Goal: Information Seeking & Learning: Learn about a topic

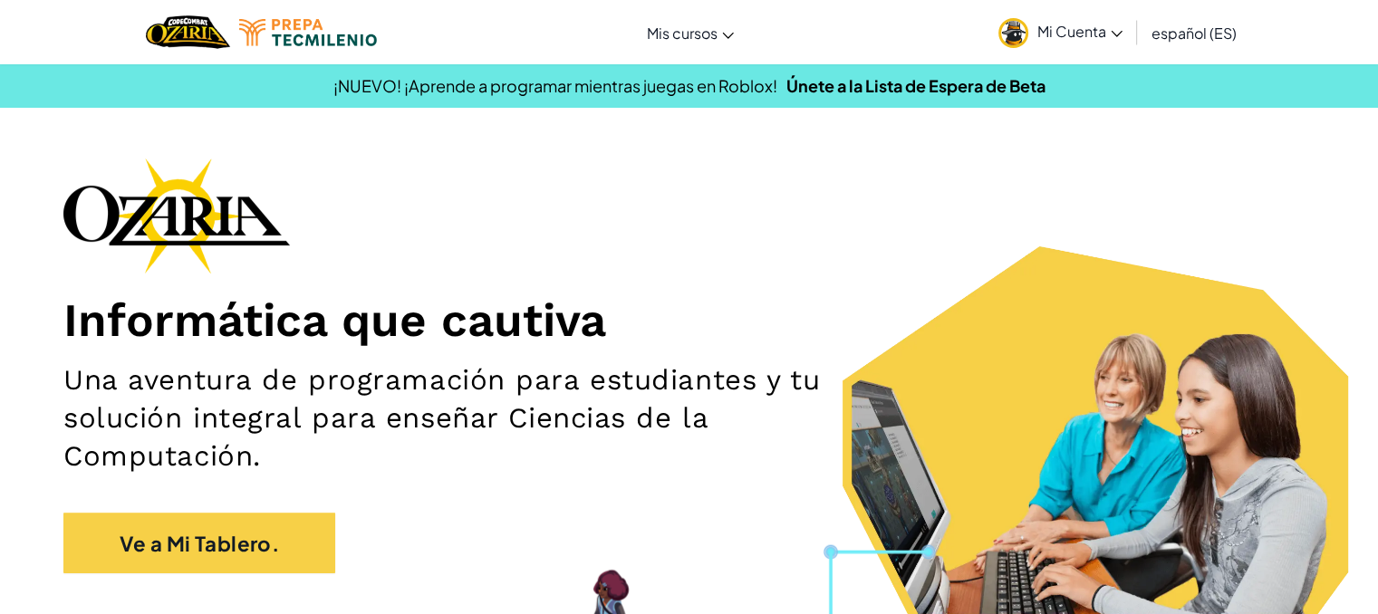
click at [831, 55] on div "Cambiar modo de navegación Mis cursos Aula de Ozaria Aula de CodeCombat Liga de…" at bounding box center [688, 32] width 1387 height 64
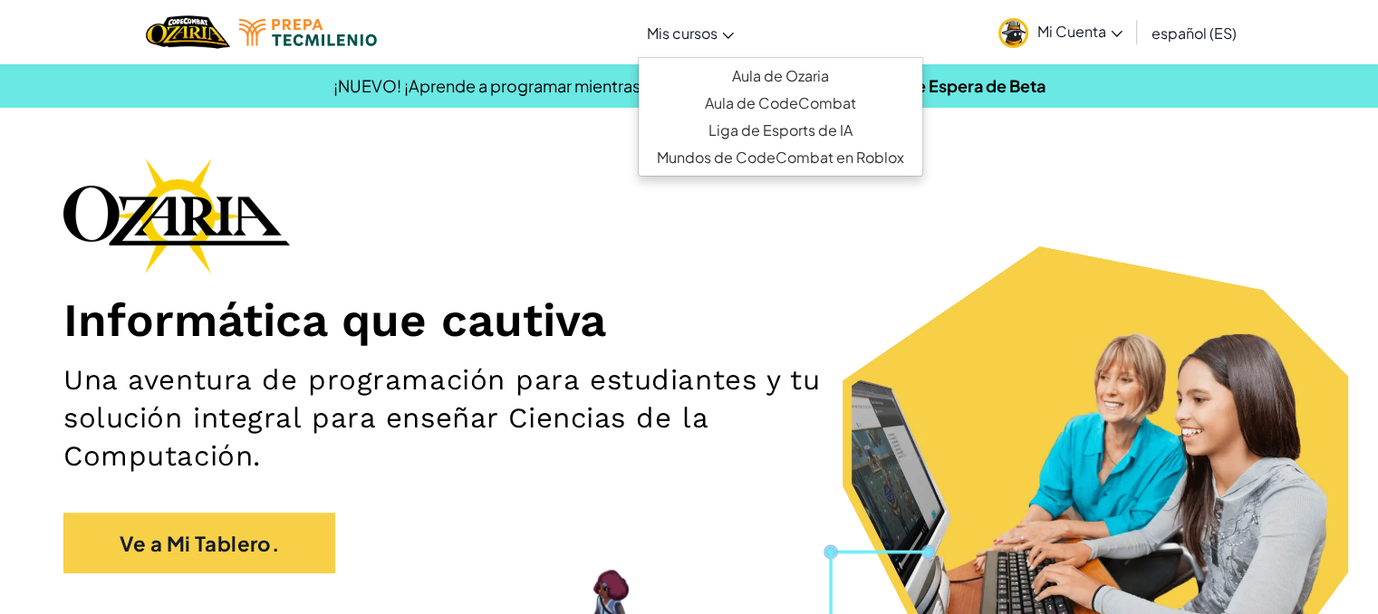
click at [717, 38] on link "Mis cursos" at bounding box center [690, 32] width 105 height 49
click at [696, 34] on font "Mis cursos" at bounding box center [682, 33] width 71 height 19
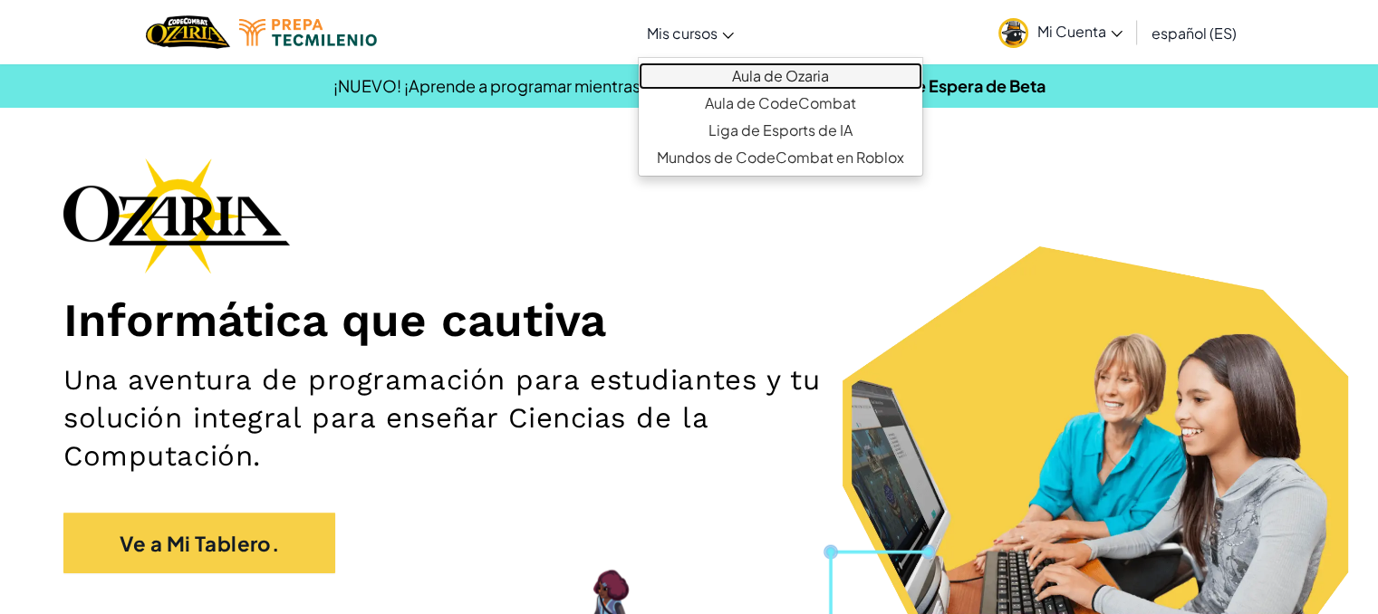
click at [743, 78] on font "Aula de Ozaria" at bounding box center [780, 75] width 97 height 19
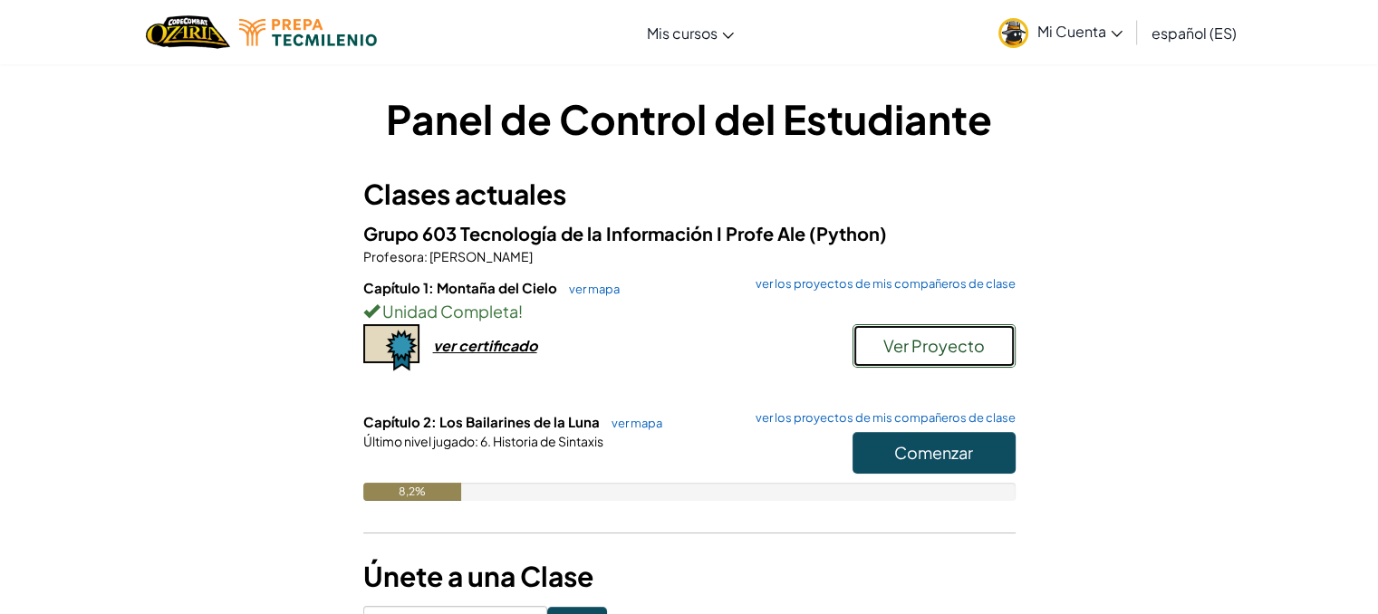
click at [963, 340] on font "Ver Proyecto" at bounding box center [933, 345] width 101 height 21
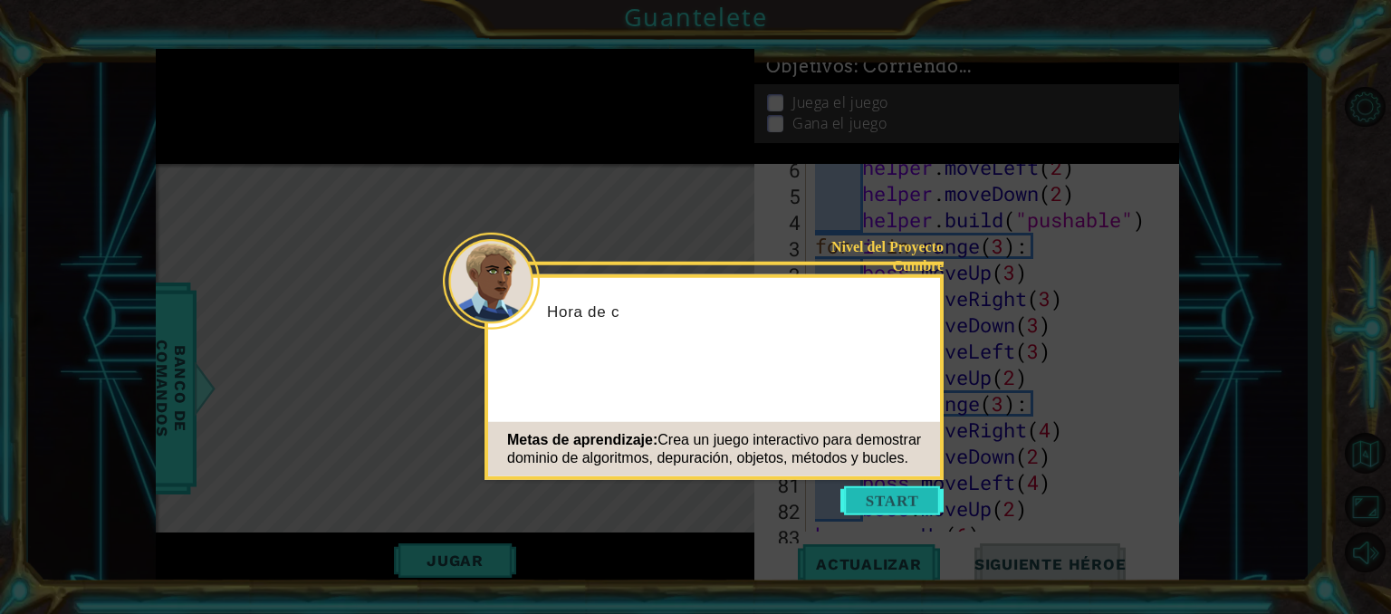
scroll to position [2074, 0]
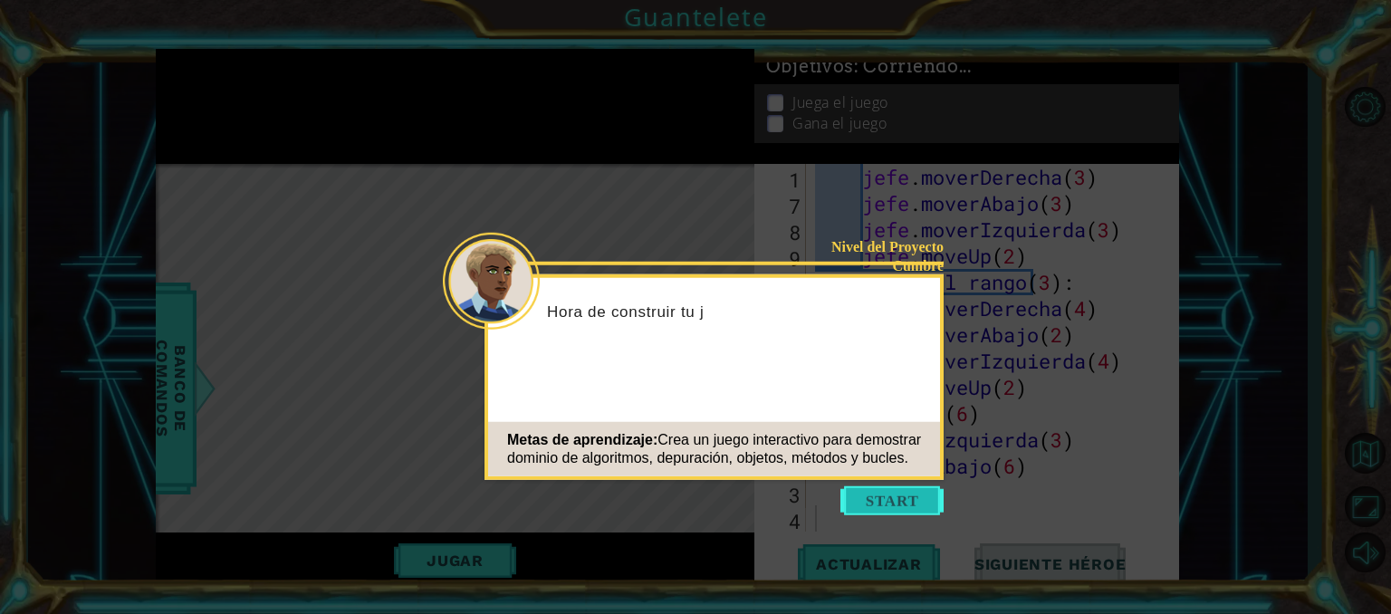
click at [844, 486] on button "Comenzar" at bounding box center [891, 500] width 103 height 29
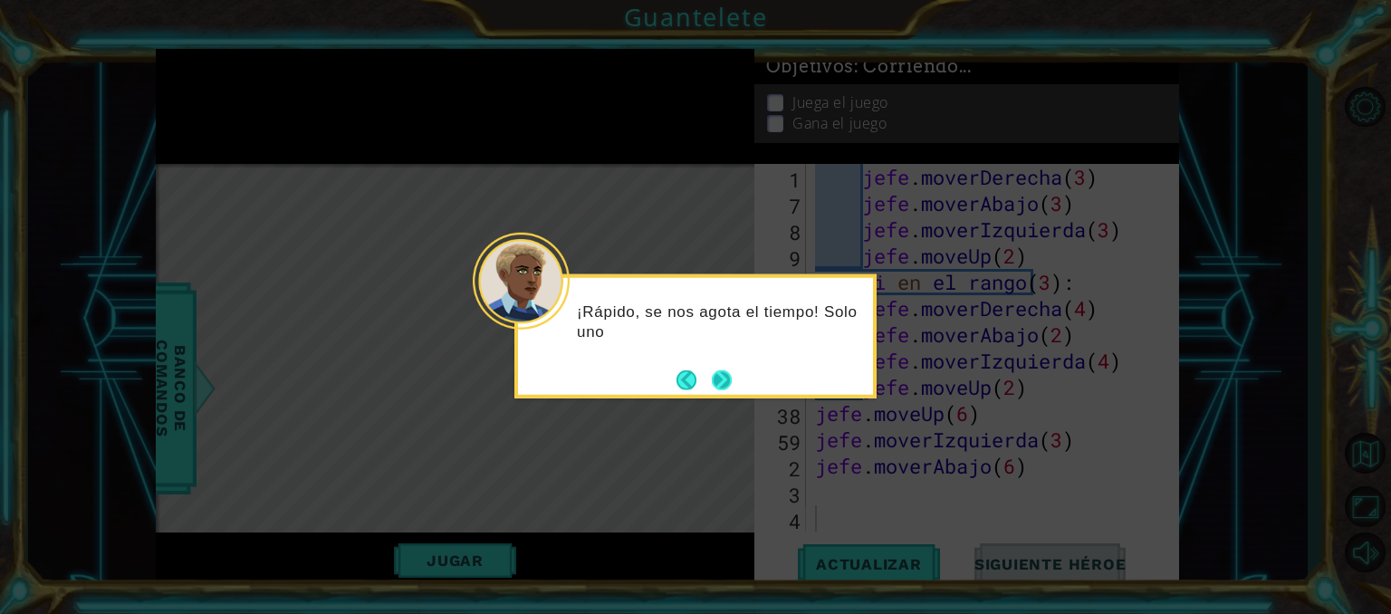
click at [725, 384] on button "Próximo" at bounding box center [722, 380] width 34 height 34
click at [725, 378] on button "Próximo" at bounding box center [721, 379] width 31 height 31
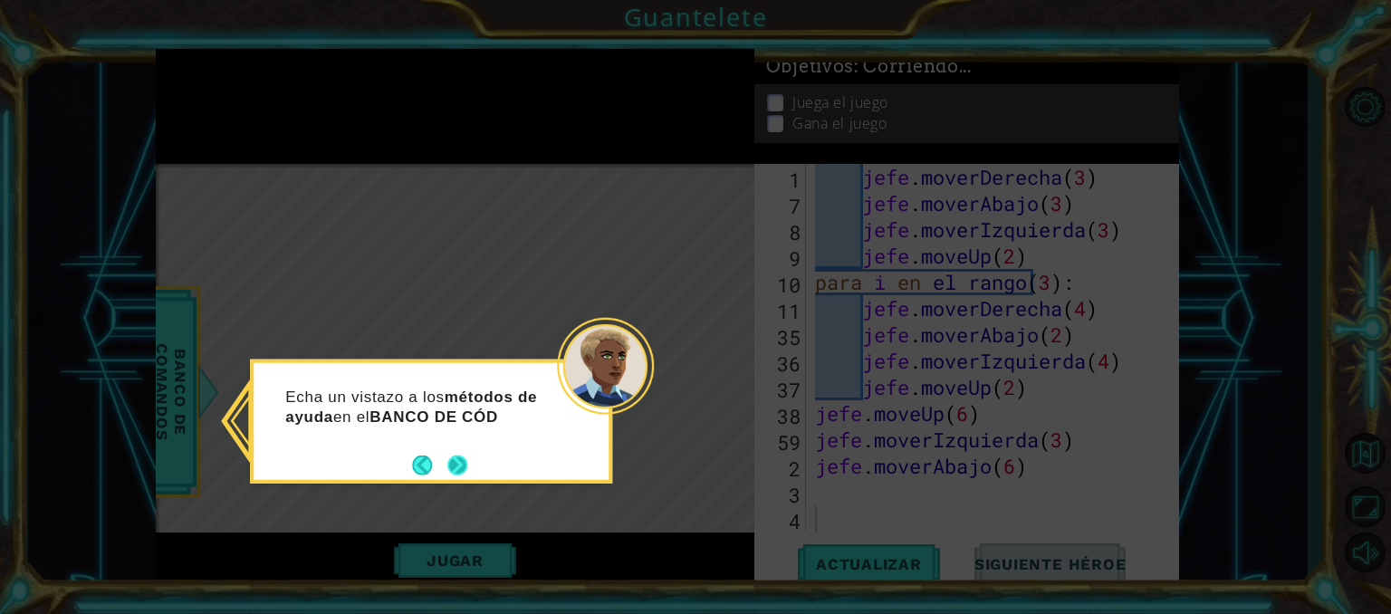
click at [469, 453] on div "Echa un vistazo a los métodos de ayuda en el BANCO DE CÓD" at bounding box center [431, 415] width 355 height 91
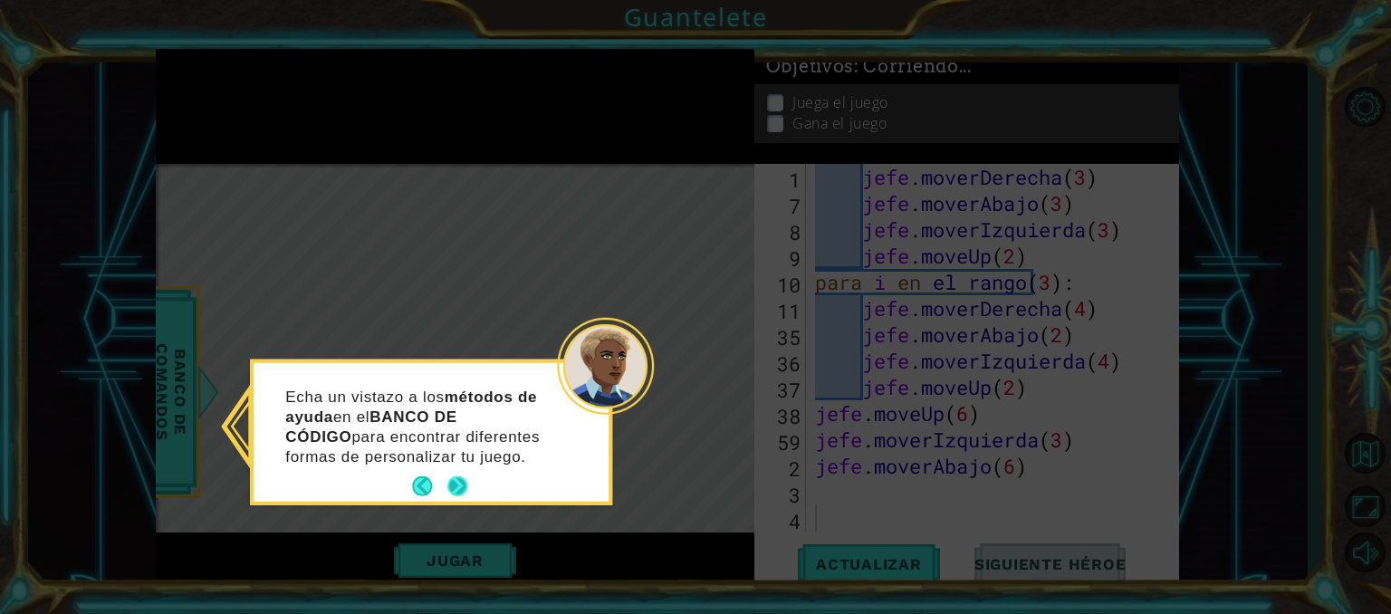
click at [454, 483] on button "Próximo" at bounding box center [457, 486] width 20 height 20
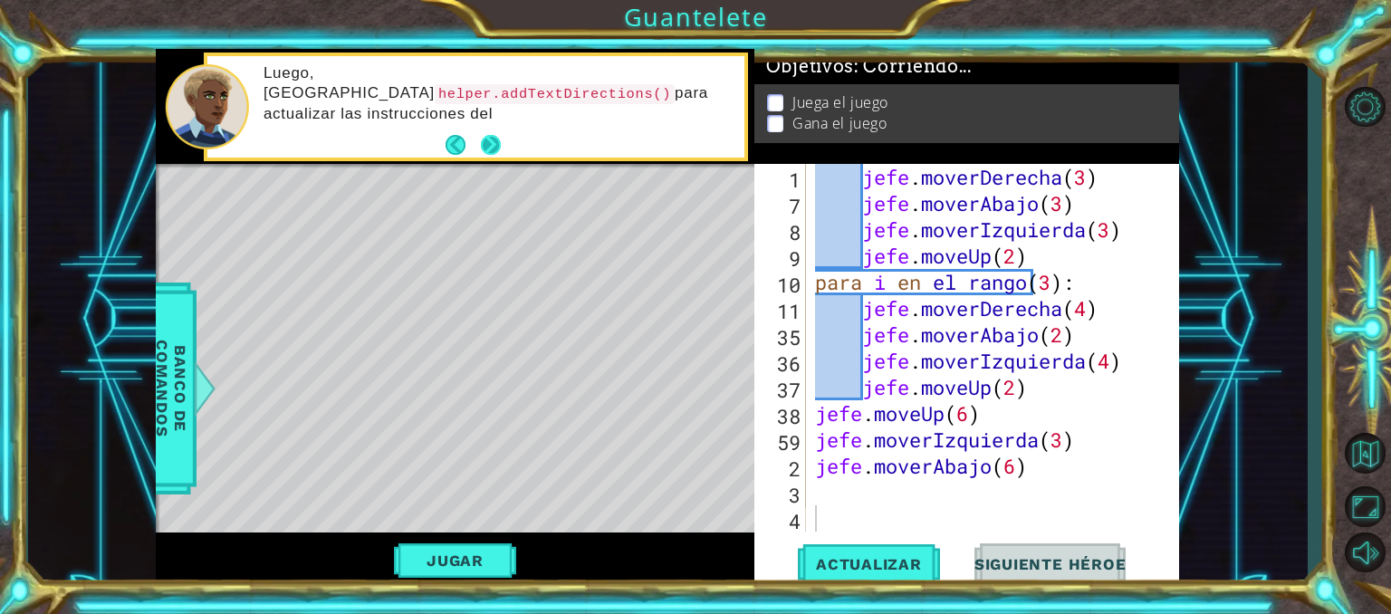
click at [493, 142] on button "Próximo" at bounding box center [491, 145] width 26 height 26
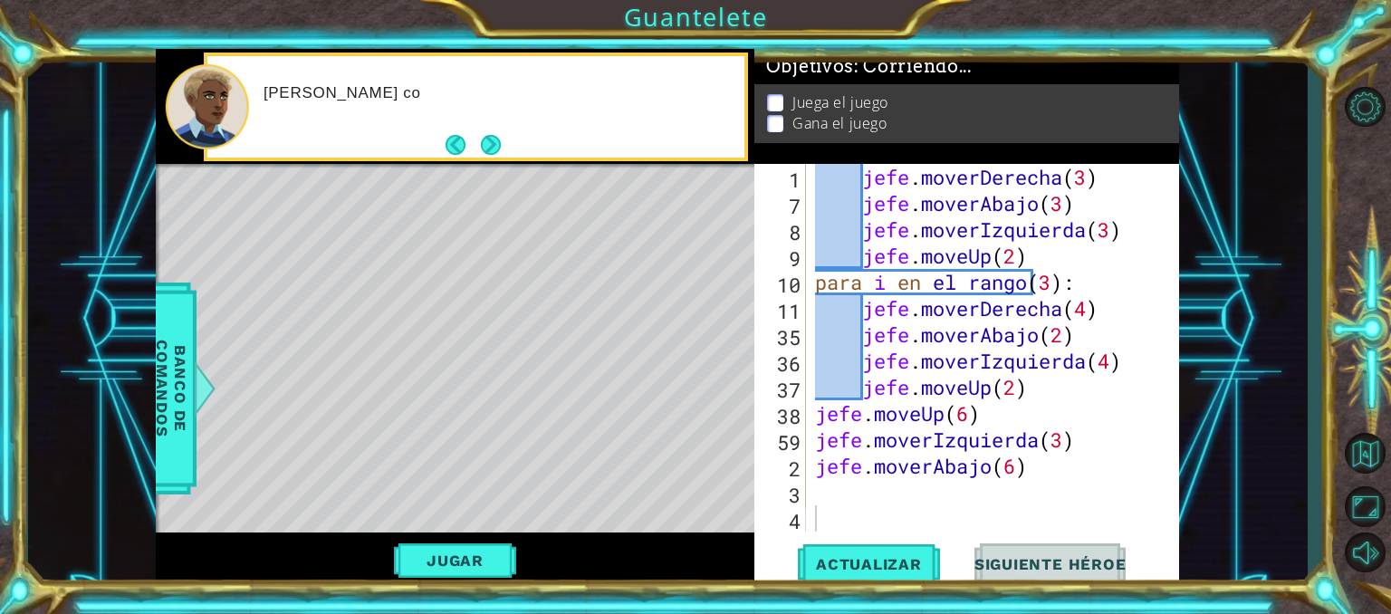
click at [493, 142] on button "Próximo" at bounding box center [491, 145] width 22 height 22
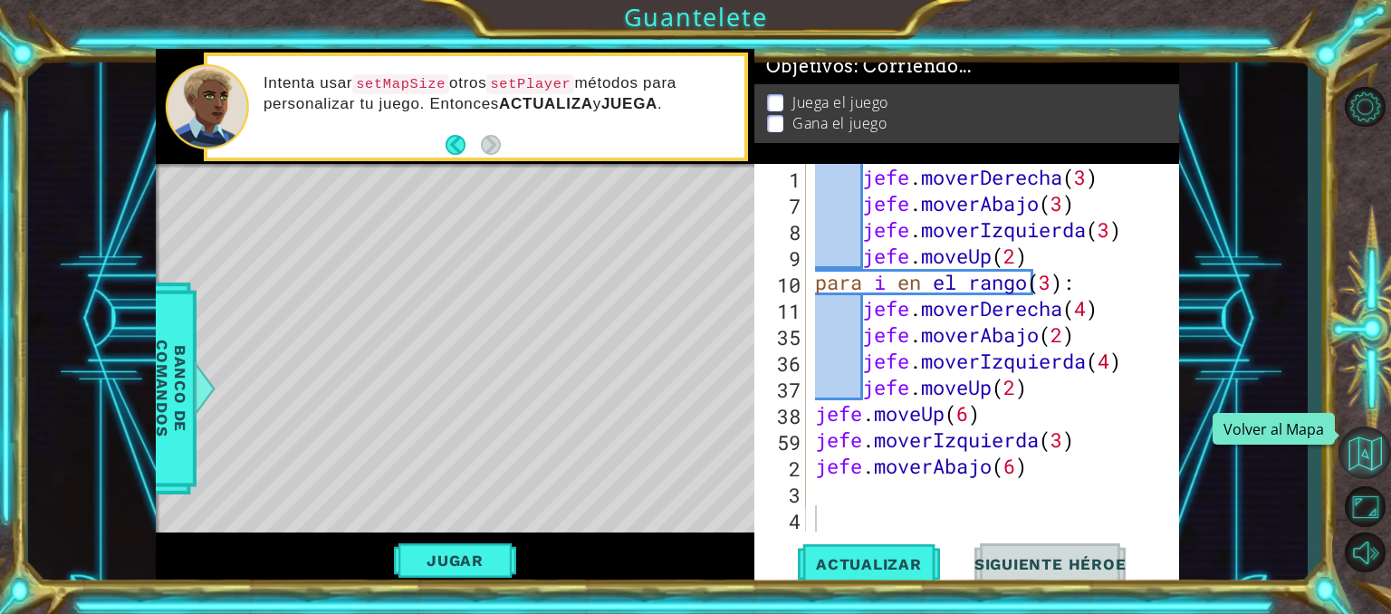
click at [1362, 446] on button "Volver al Mapa" at bounding box center [1365, 453] width 53 height 53
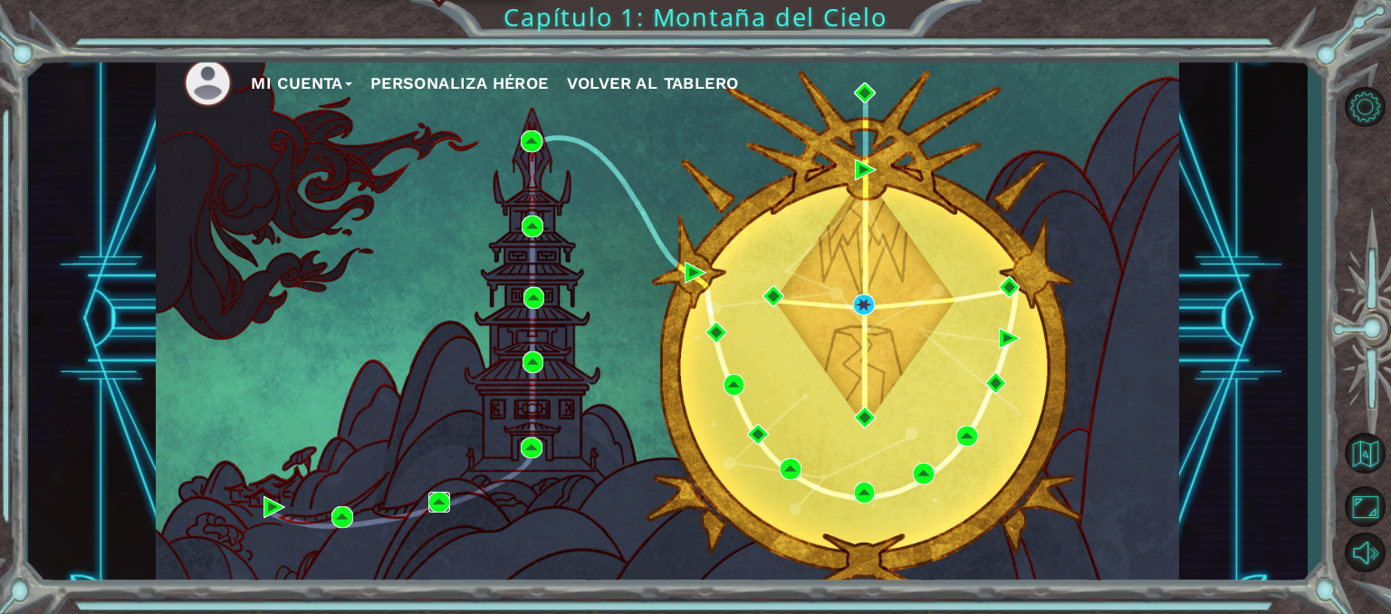
click at [445, 500] on img at bounding box center [439, 503] width 22 height 22
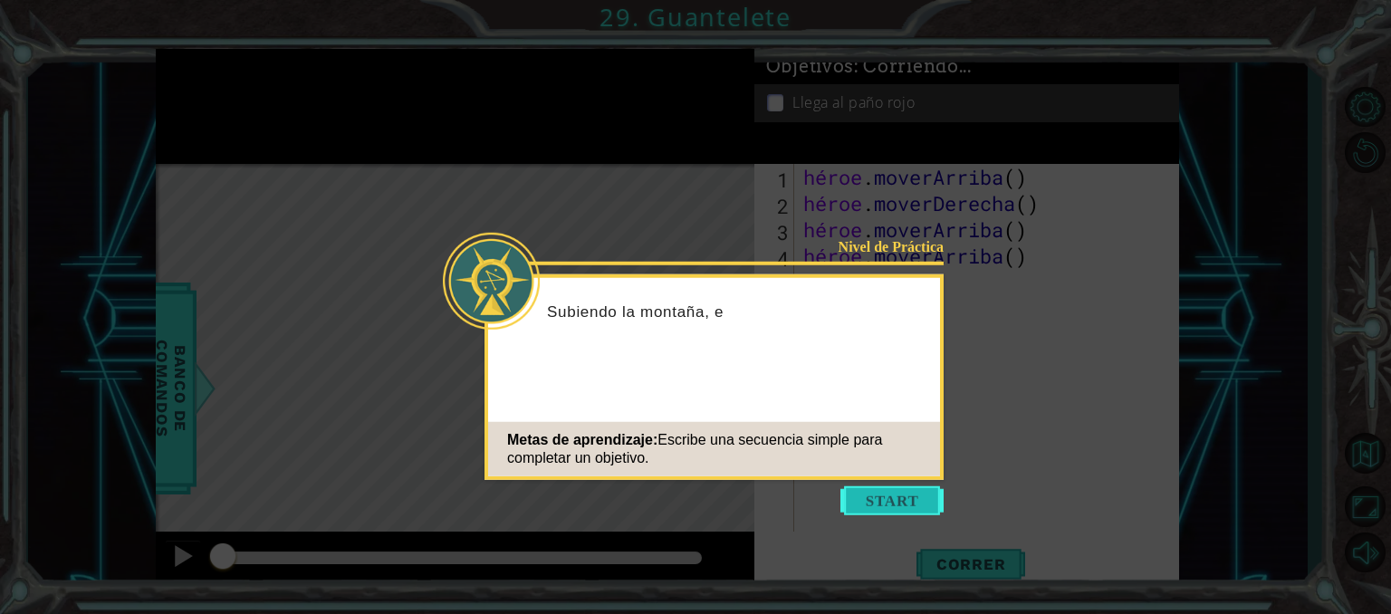
click at [869, 510] on button "Comenzar" at bounding box center [891, 500] width 103 height 29
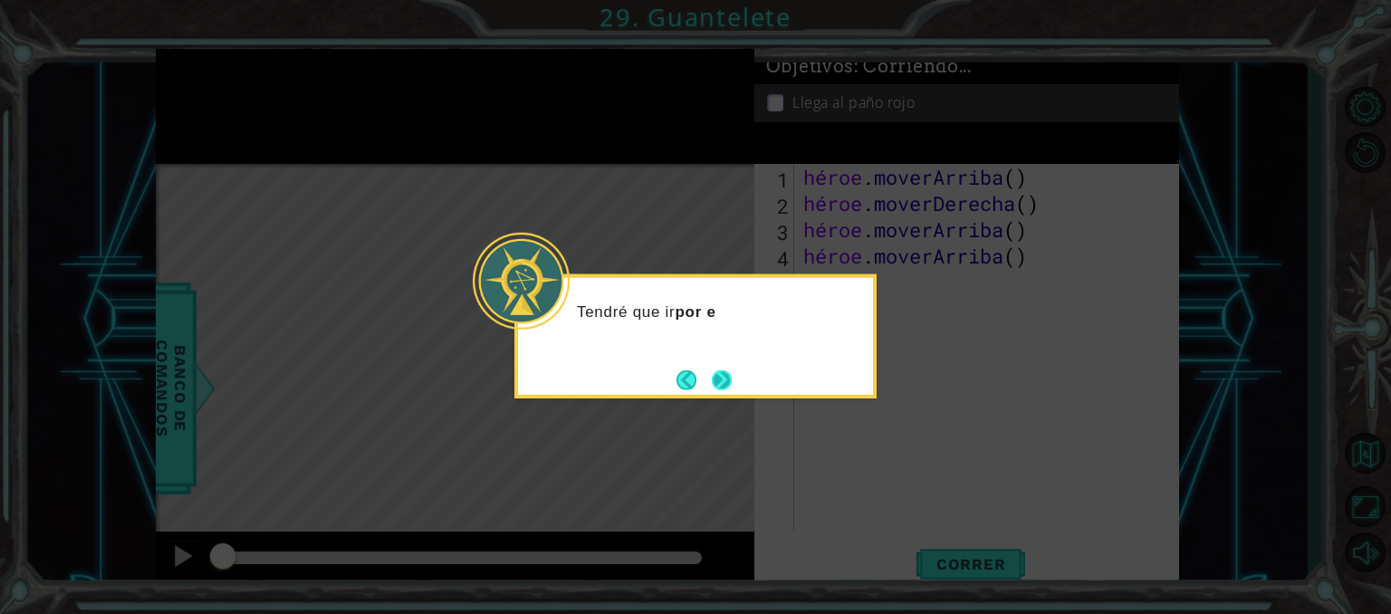
click at [725, 369] on button "Próximo" at bounding box center [722, 380] width 23 height 23
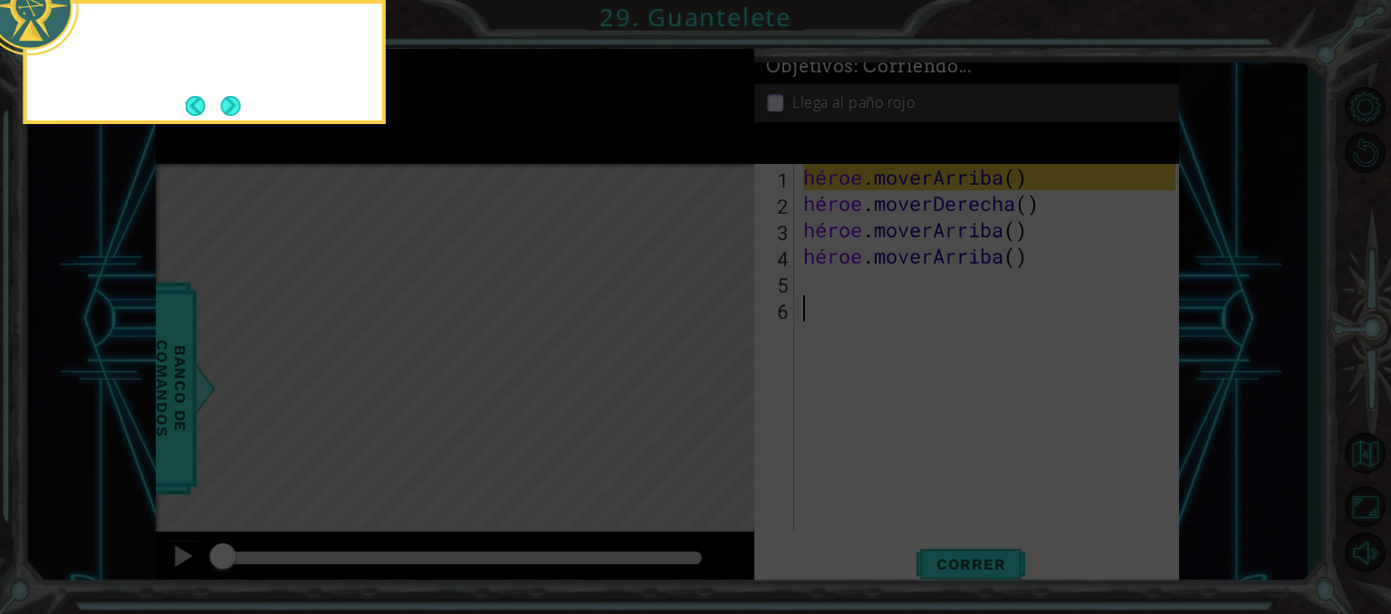
click at [725, 367] on icon at bounding box center [695, 307] width 1391 height 614
click at [232, 100] on button "Próximo" at bounding box center [230, 105] width 21 height 21
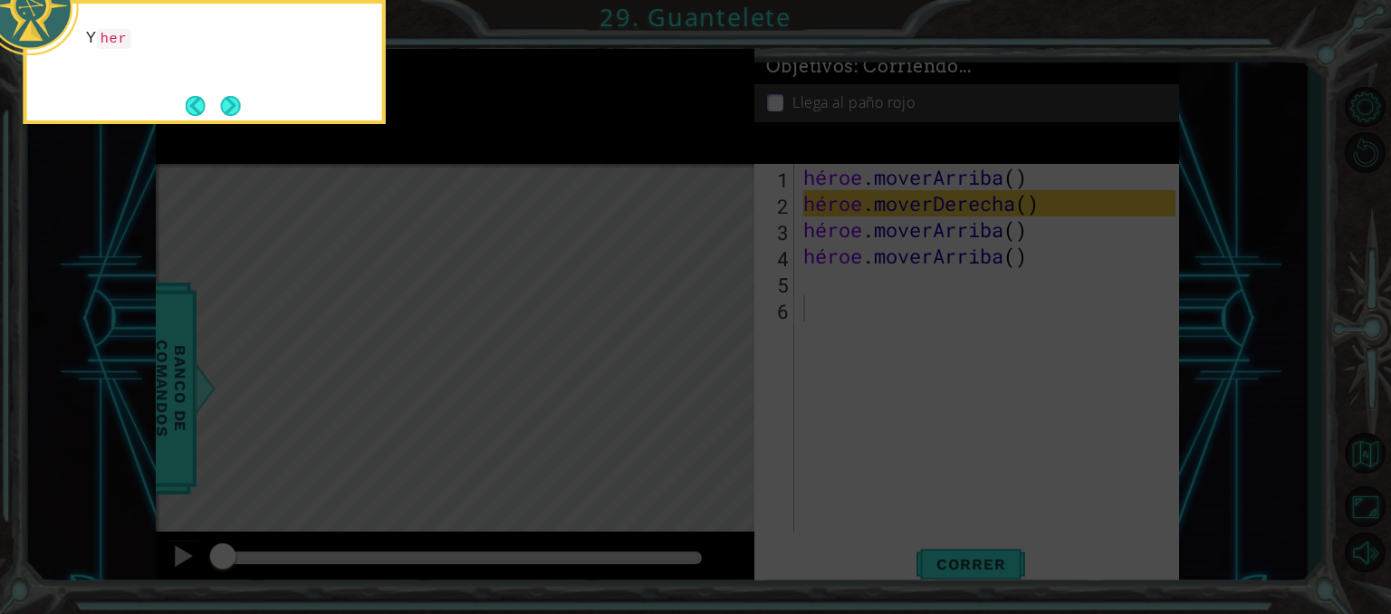
click at [232, 100] on button "Próximo" at bounding box center [231, 106] width 34 height 34
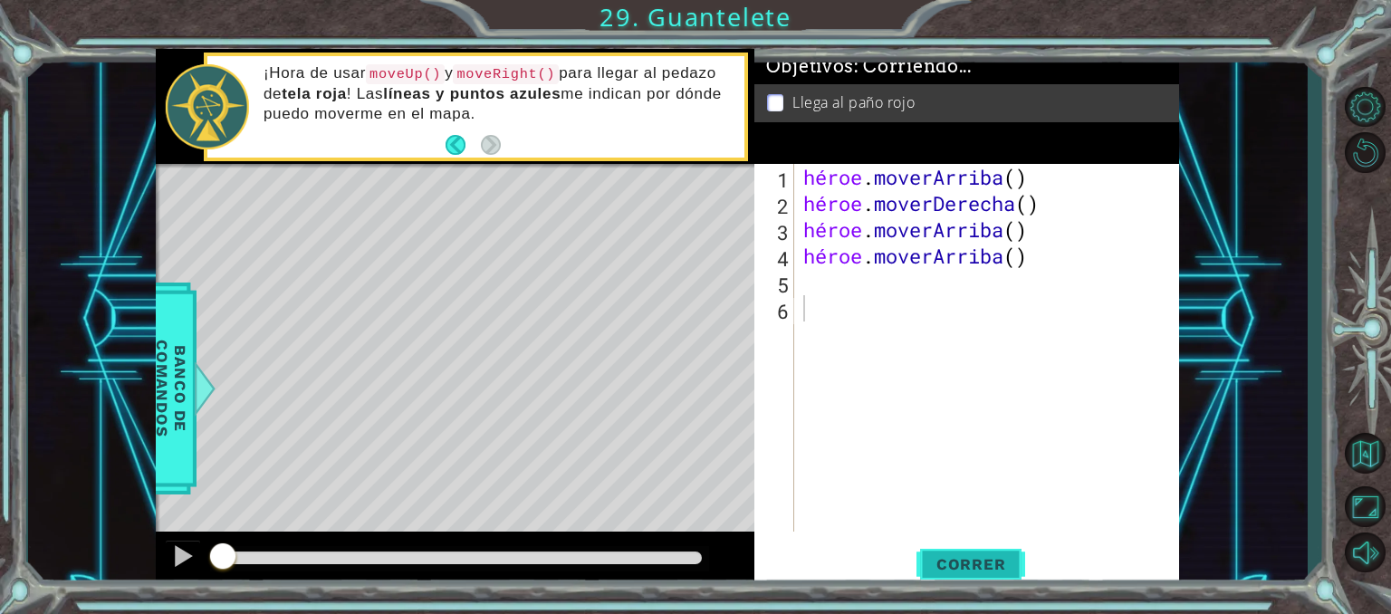
click at [963, 570] on font "Correr" at bounding box center [971, 564] width 70 height 18
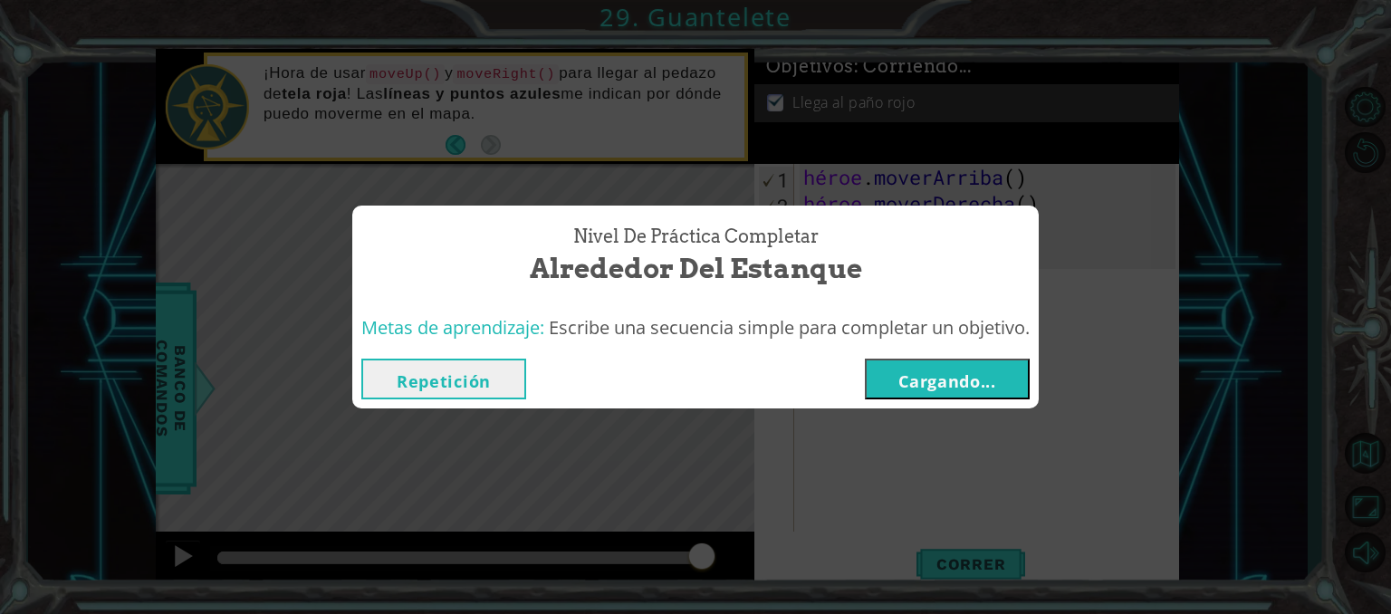
drag, startPoint x: 975, startPoint y: 408, endPoint x: 975, endPoint y: 386, distance: 22.6
click at [975, 386] on div "Nivel de Práctica Completar Alrededor del estanque Metas de aprendizaje: Escrib…" at bounding box center [695, 307] width 1391 height 614
click at [975, 386] on font "Cargando..." at bounding box center [947, 381] width 98 height 22
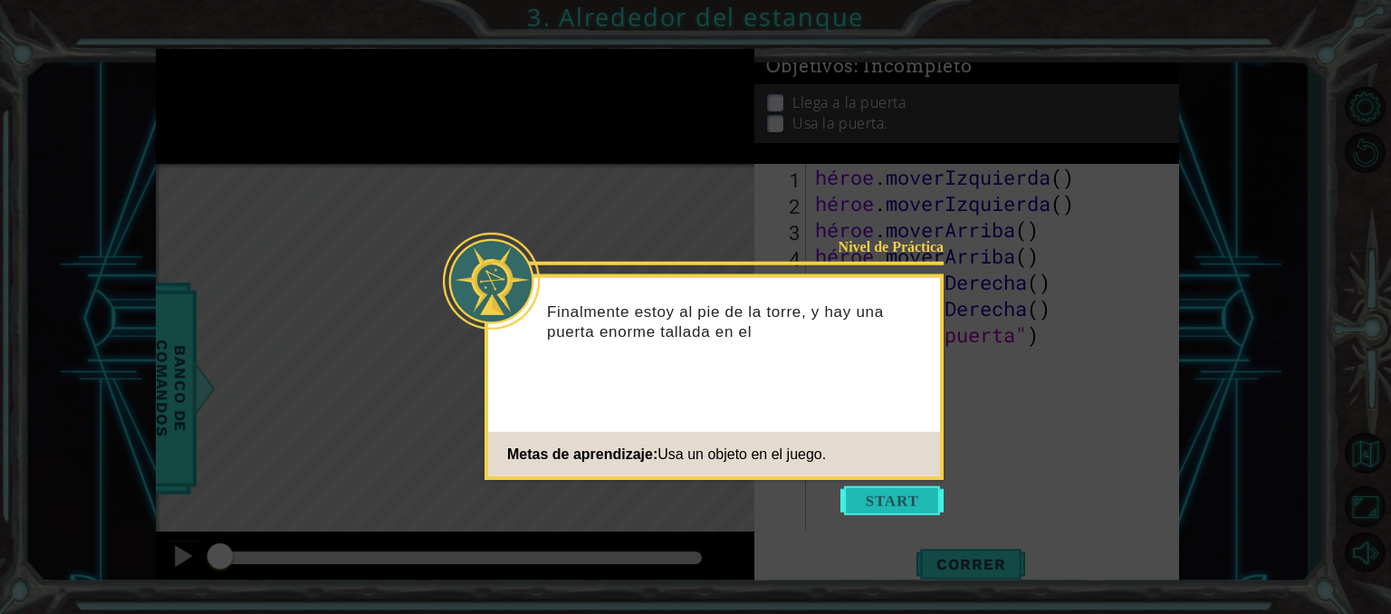
click at [906, 499] on button "Comenzar" at bounding box center [891, 500] width 103 height 29
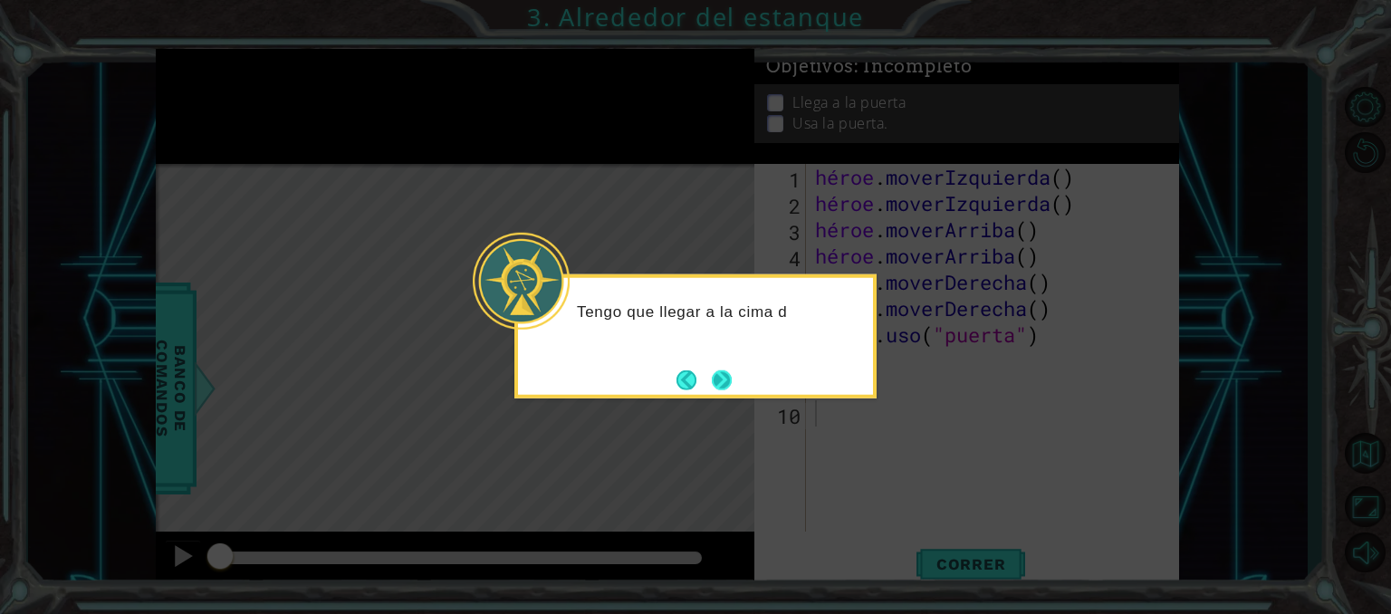
click at [721, 379] on button "Próximo" at bounding box center [722, 380] width 34 height 34
click at [721, 379] on button "Próximo" at bounding box center [722, 380] width 20 height 20
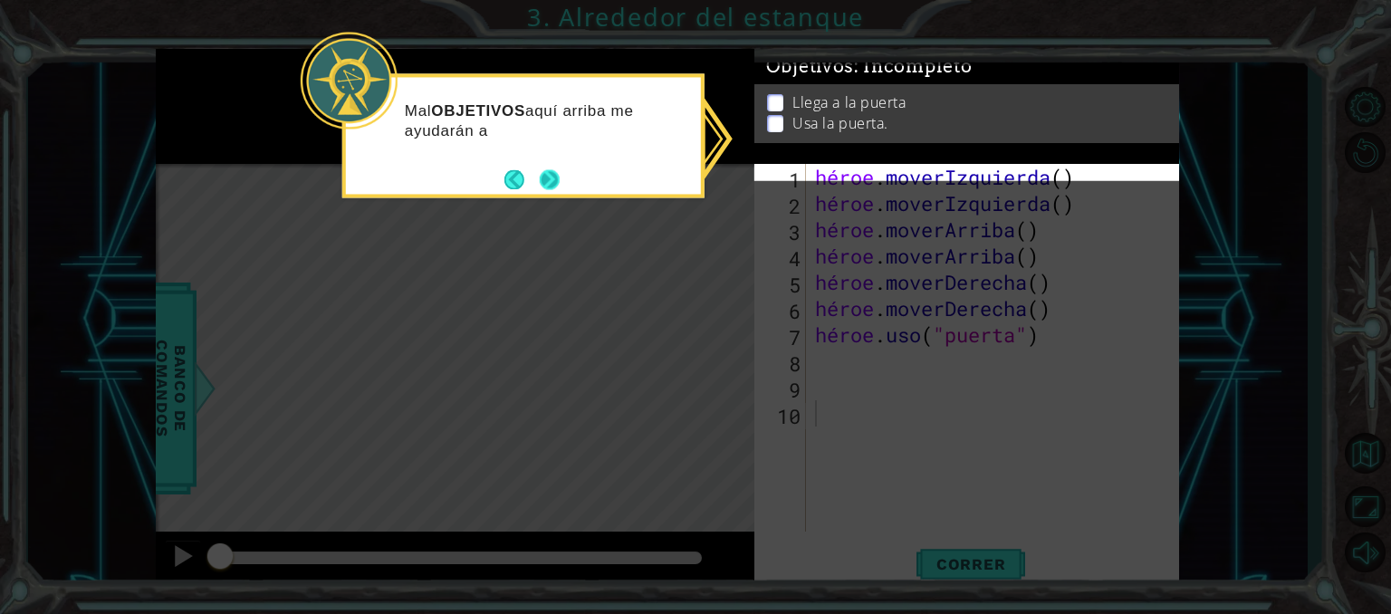
click at [560, 178] on button "Próximo" at bounding box center [550, 179] width 20 height 20
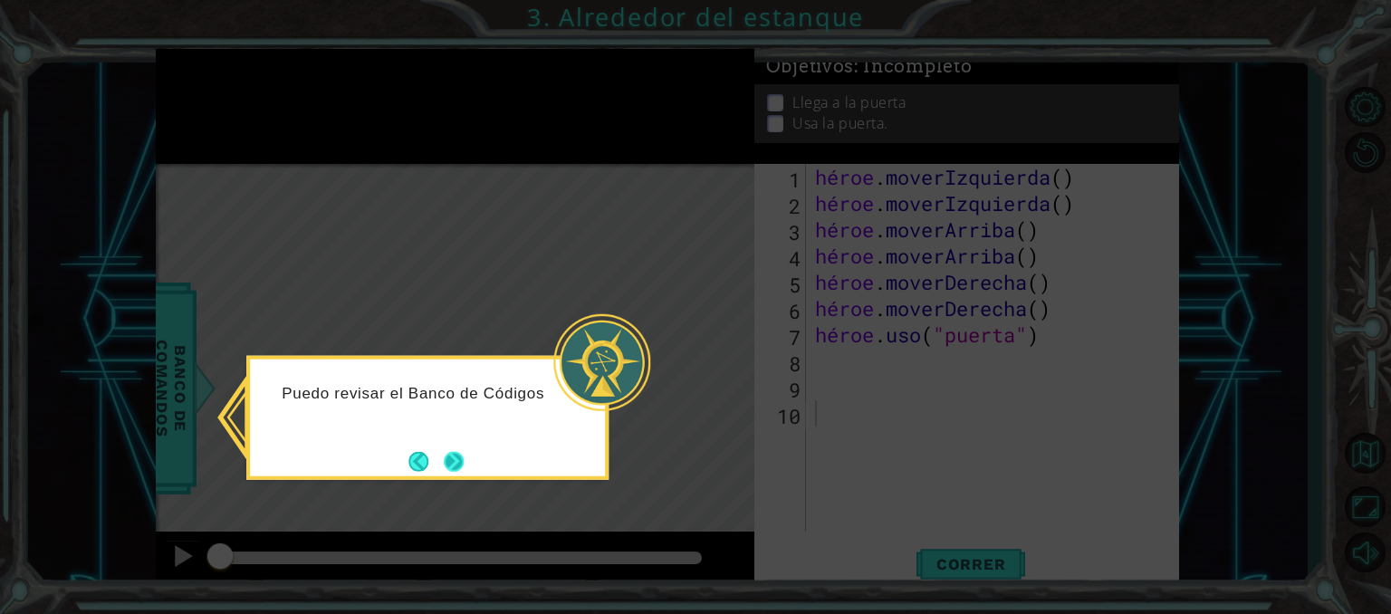
click at [460, 446] on button "Próximo" at bounding box center [454, 462] width 32 height 32
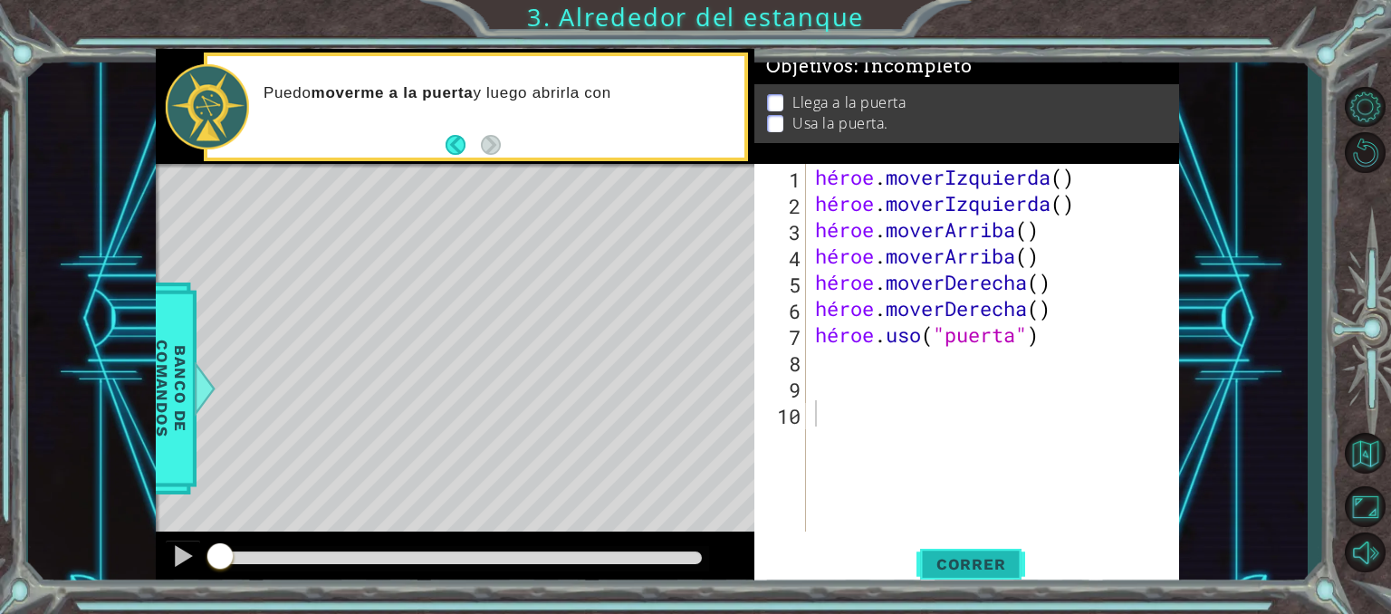
click at [959, 559] on font "Correr" at bounding box center [971, 564] width 70 height 18
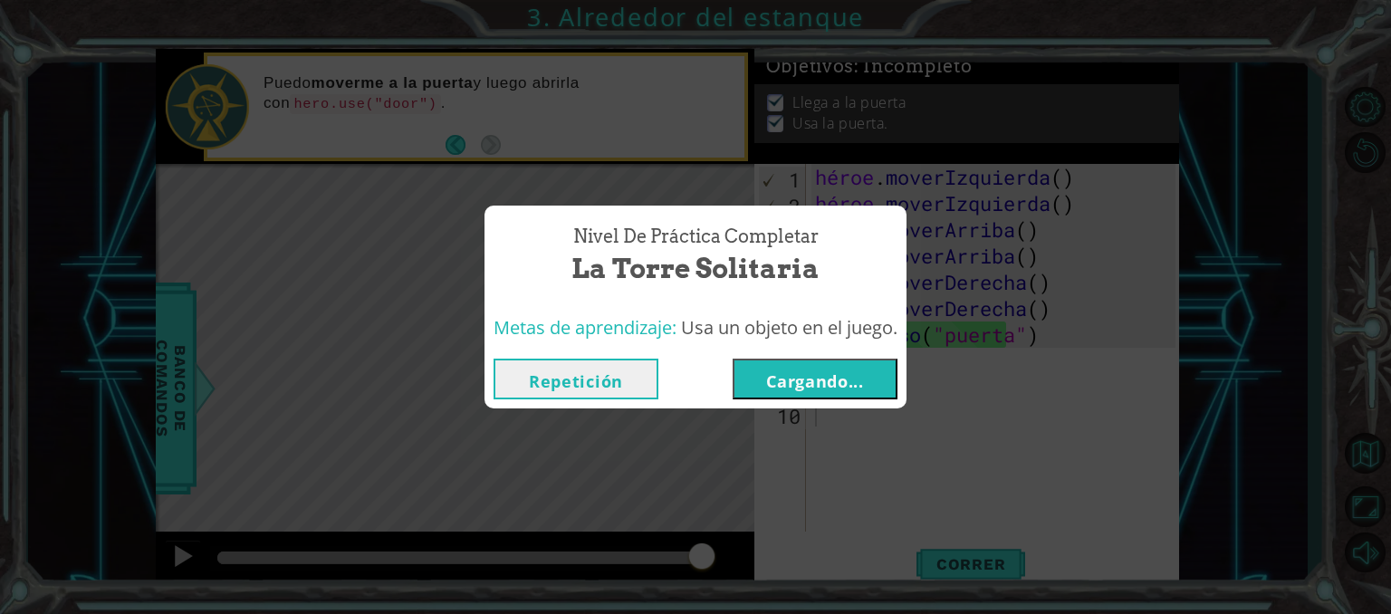
click at [864, 388] on font "Cargando..." at bounding box center [815, 381] width 98 height 22
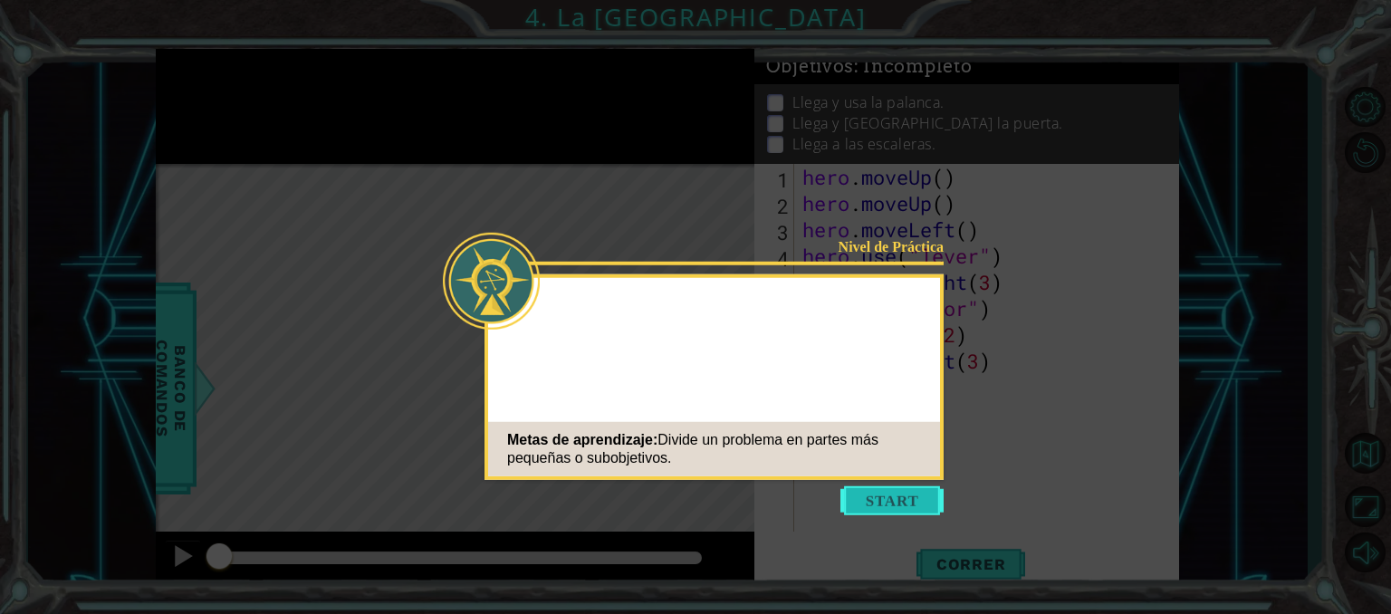
click at [902, 493] on button "Start" at bounding box center [891, 500] width 103 height 29
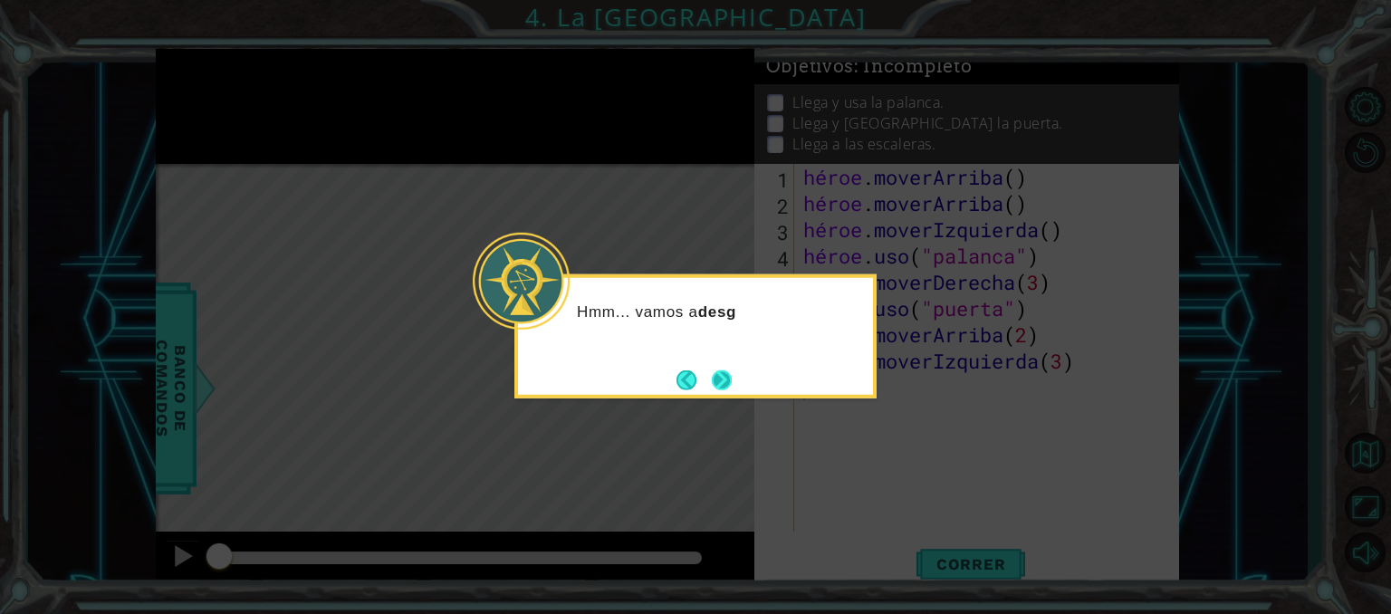
click at [726, 387] on button "Próximo" at bounding box center [721, 379] width 29 height 29
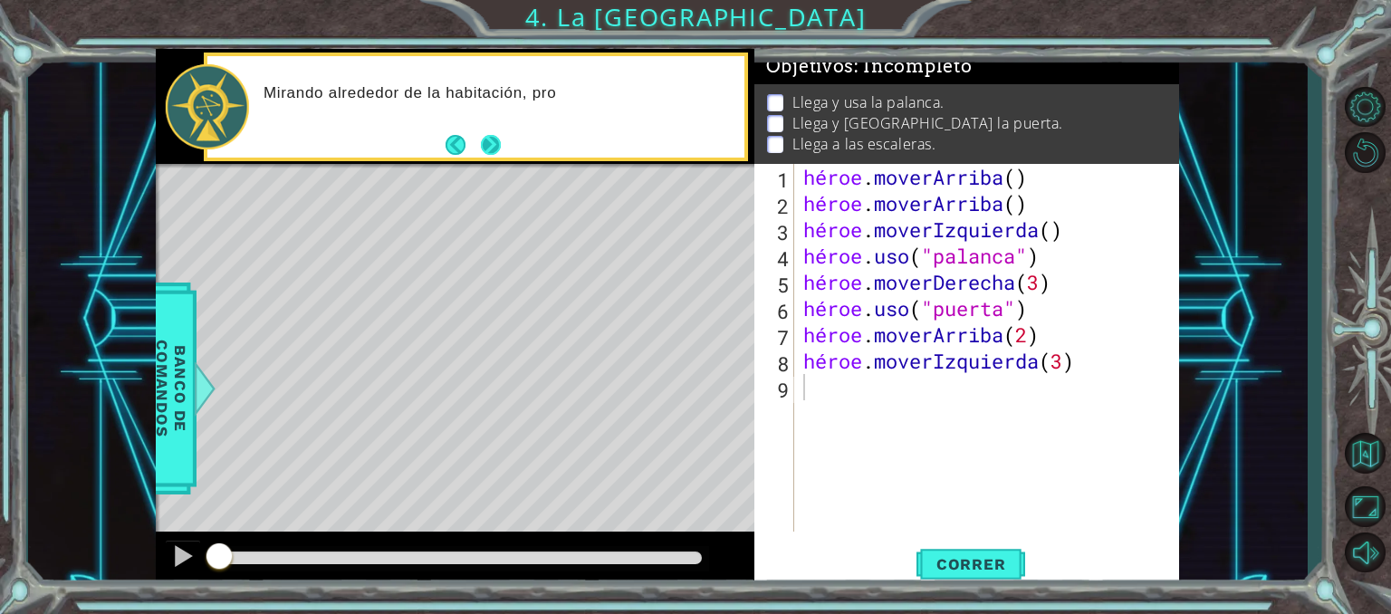
click at [495, 139] on button "Próximo" at bounding box center [492, 145] width 34 height 34
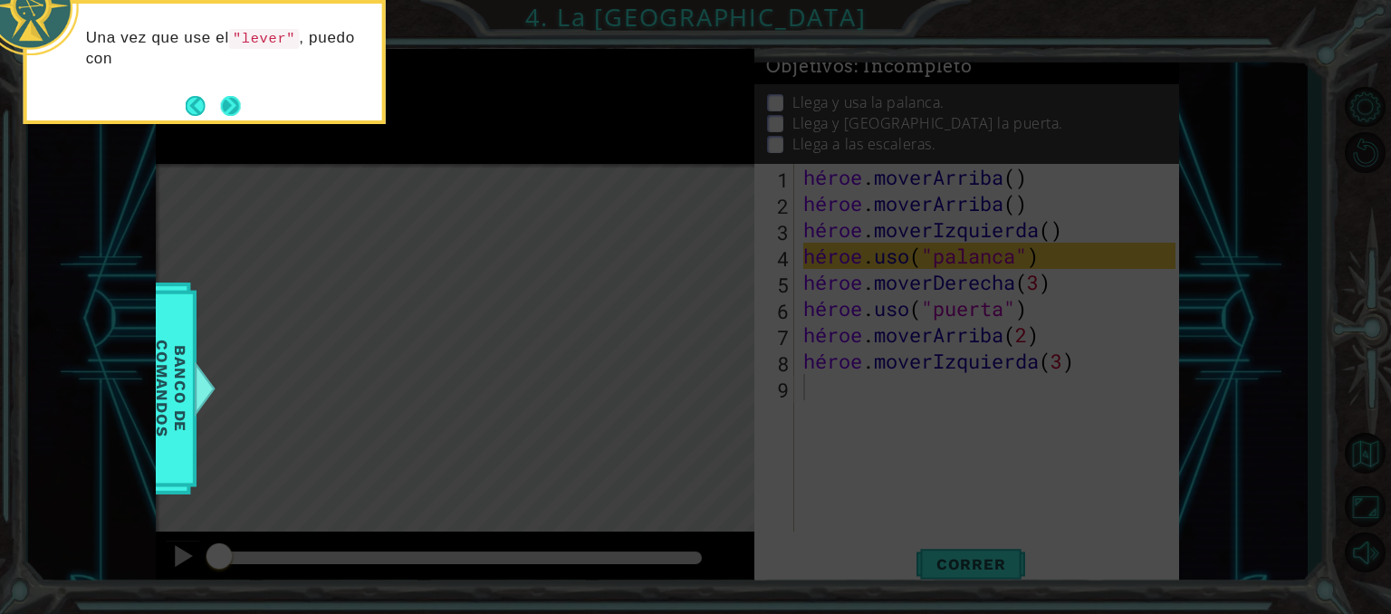
click at [229, 90] on button "Próximo" at bounding box center [231, 106] width 33 height 33
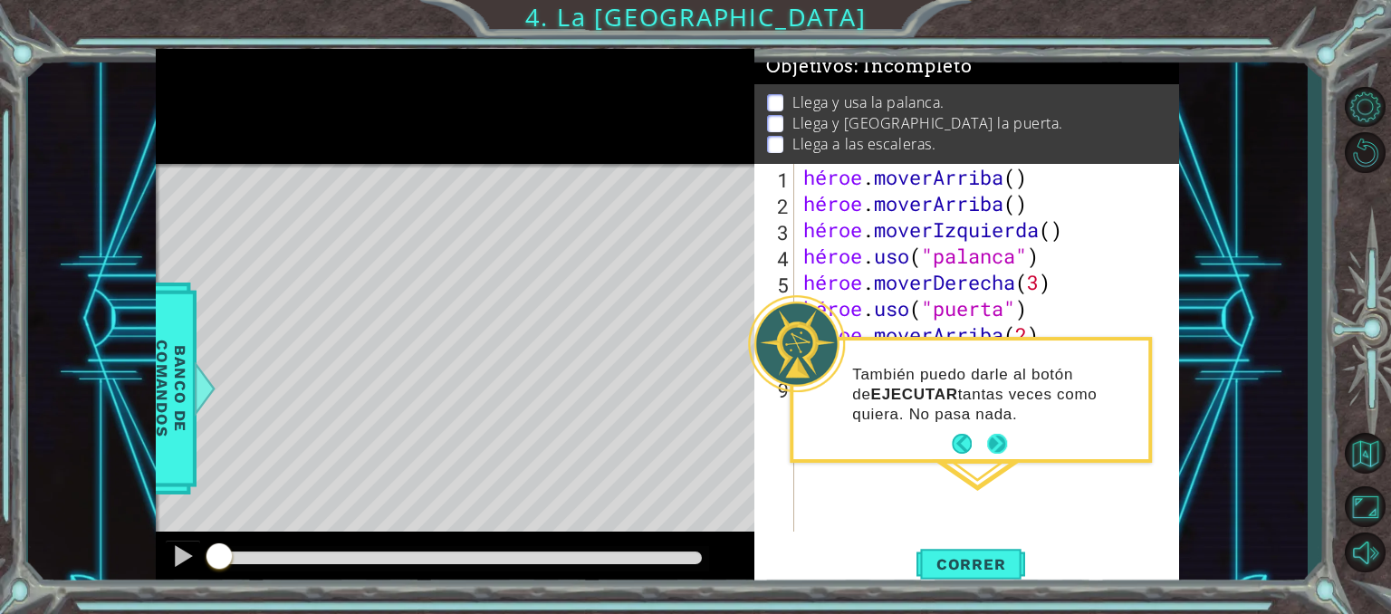
click at [1002, 449] on button "Próximo" at bounding box center [996, 444] width 25 height 25
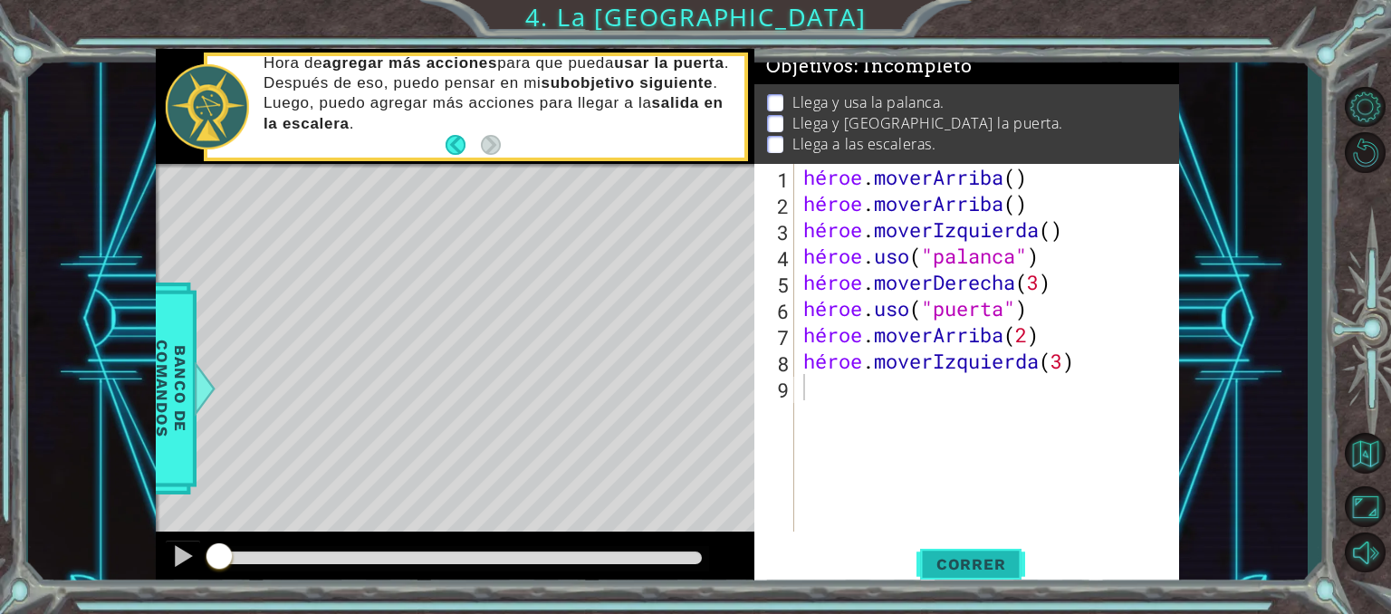
click at [936, 568] on span "Correr" at bounding box center [971, 564] width 106 height 18
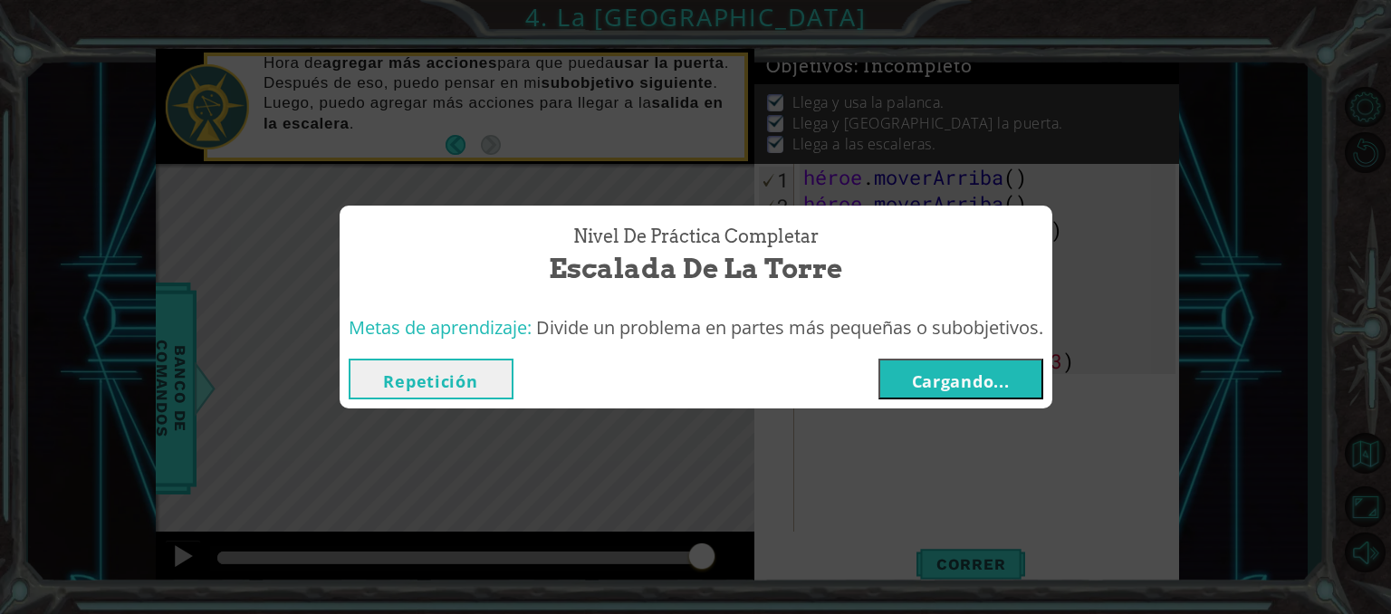
click at [975, 384] on font "Cargando..." at bounding box center [961, 381] width 98 height 22
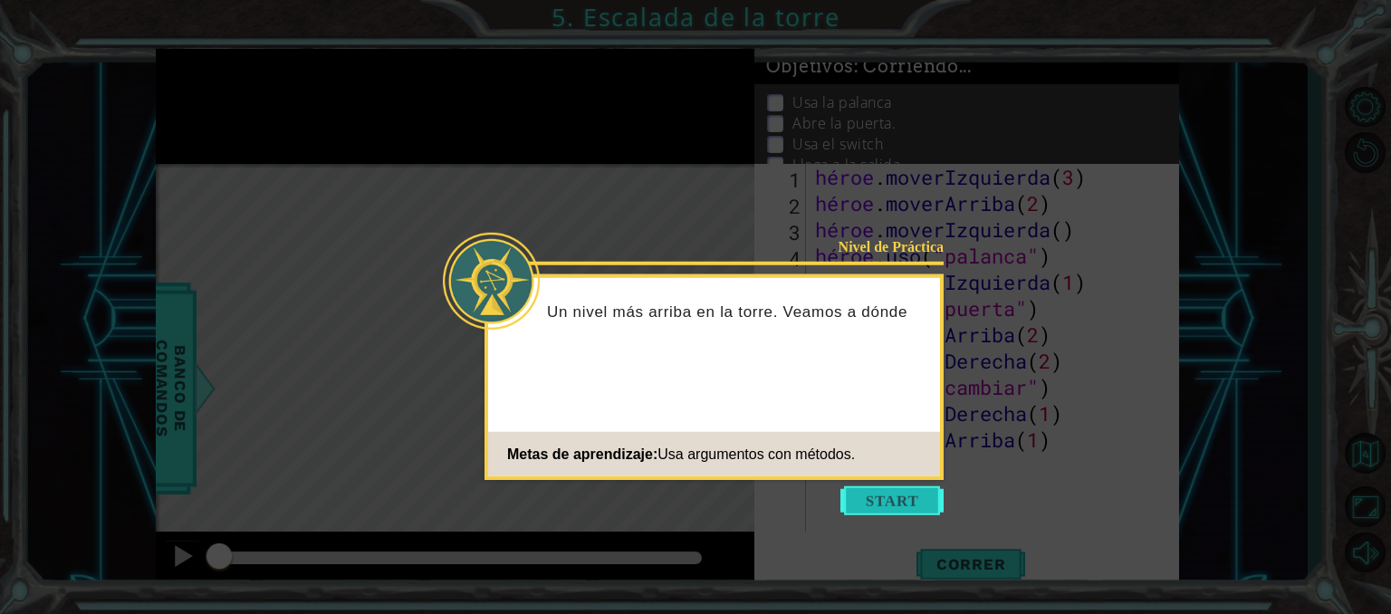
click at [893, 513] on button "Comenzar" at bounding box center [891, 500] width 103 height 29
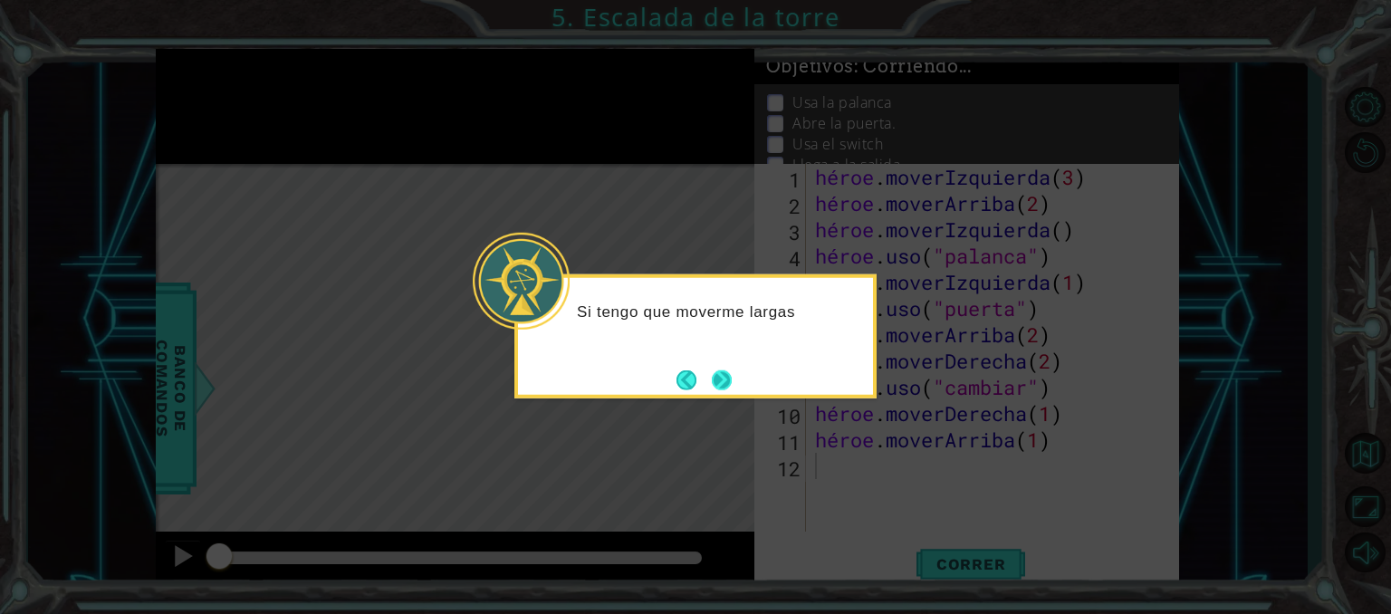
click at [717, 374] on button "Próximo" at bounding box center [722, 380] width 23 height 23
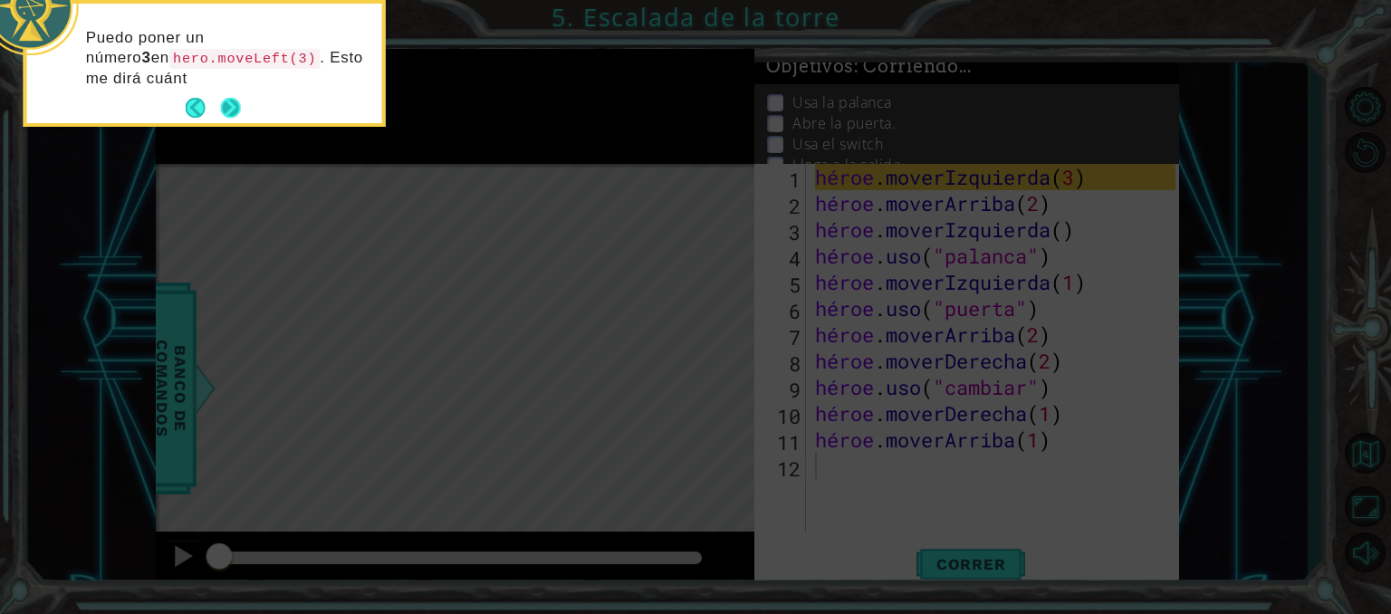
click at [237, 110] on button "Próximo" at bounding box center [230, 107] width 29 height 29
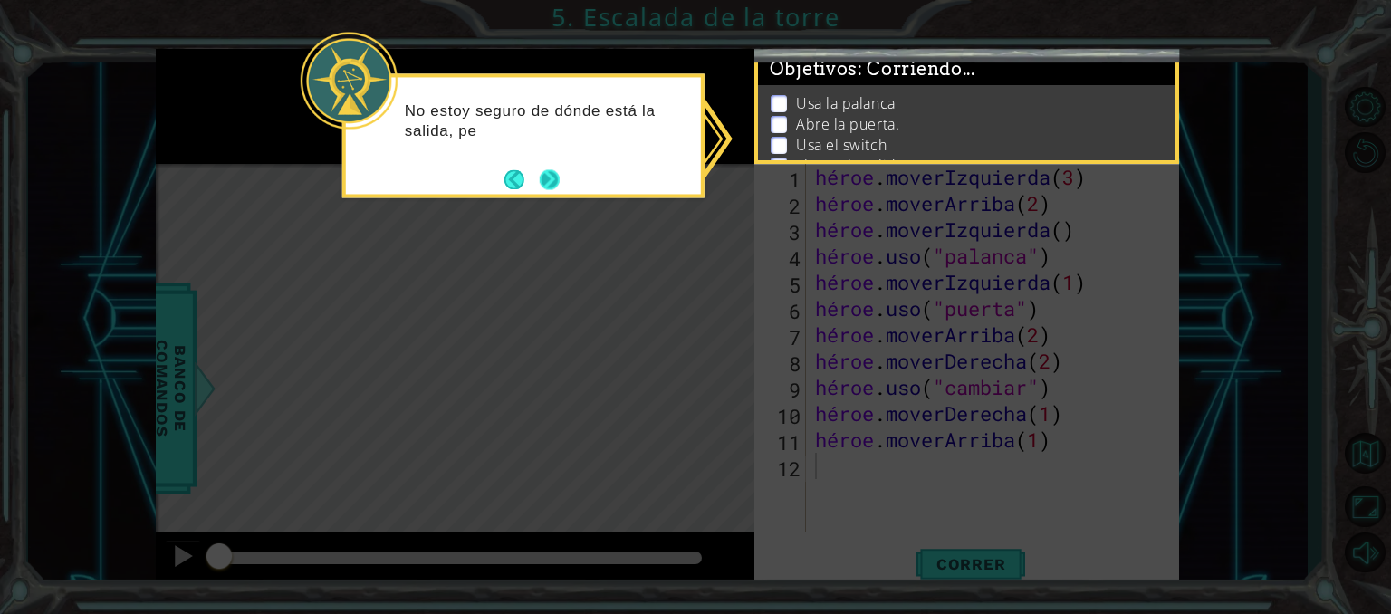
click at [547, 179] on button "Próximo" at bounding box center [549, 179] width 33 height 33
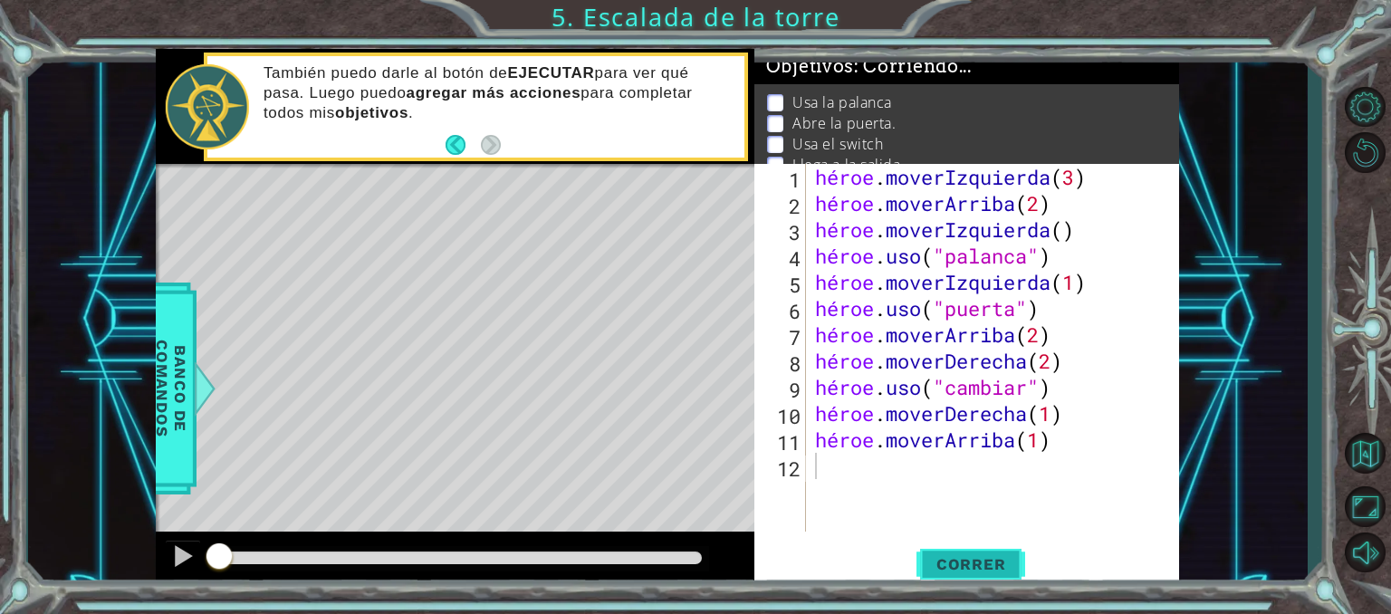
click at [996, 552] on button "Correr" at bounding box center [971, 564] width 109 height 43
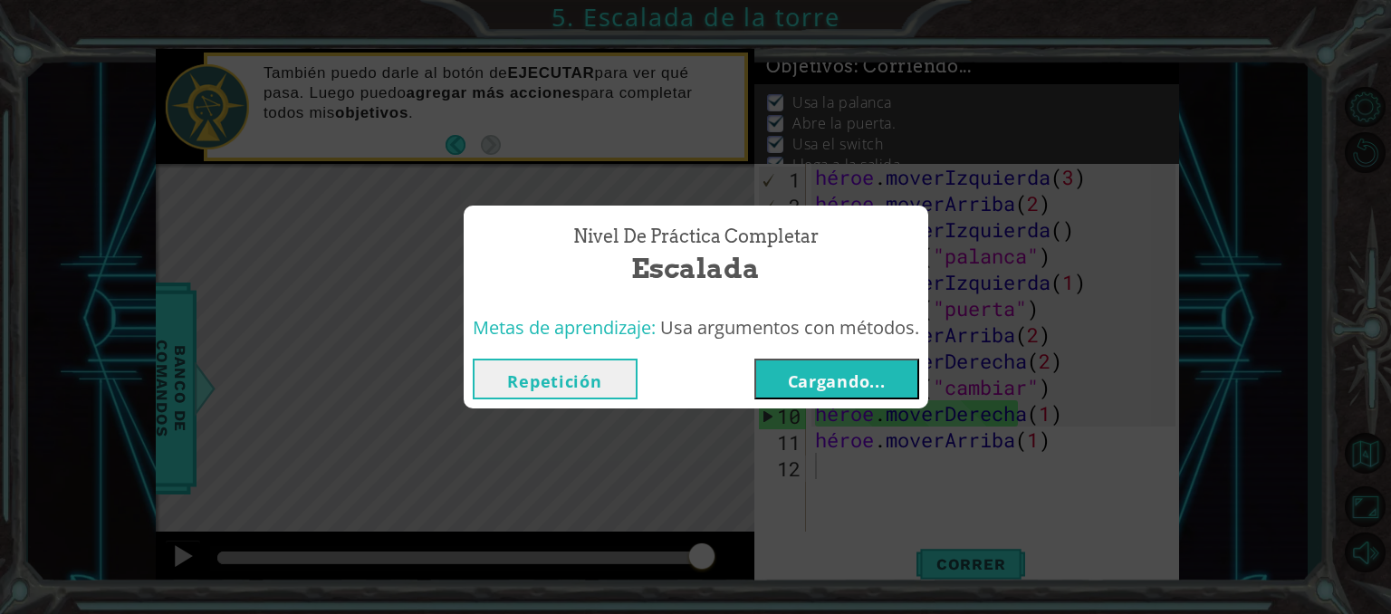
click at [876, 378] on font "Cargando..." at bounding box center [837, 381] width 98 height 22
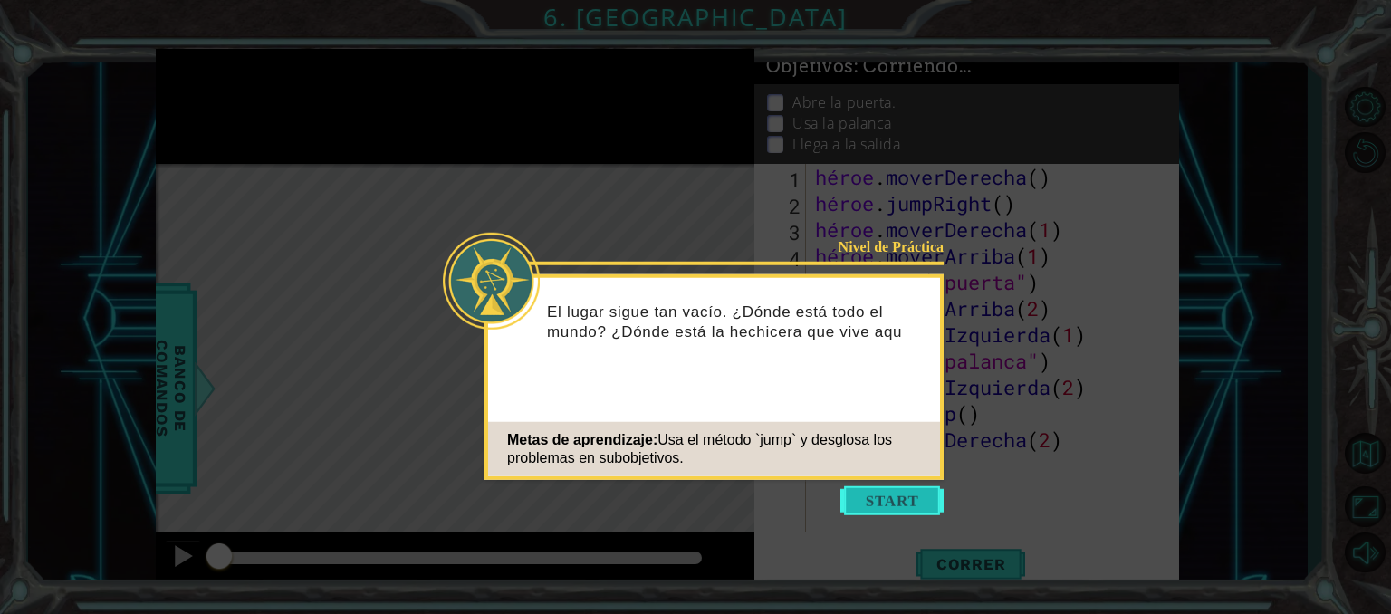
click at [898, 501] on button "Comenzar" at bounding box center [891, 500] width 103 height 29
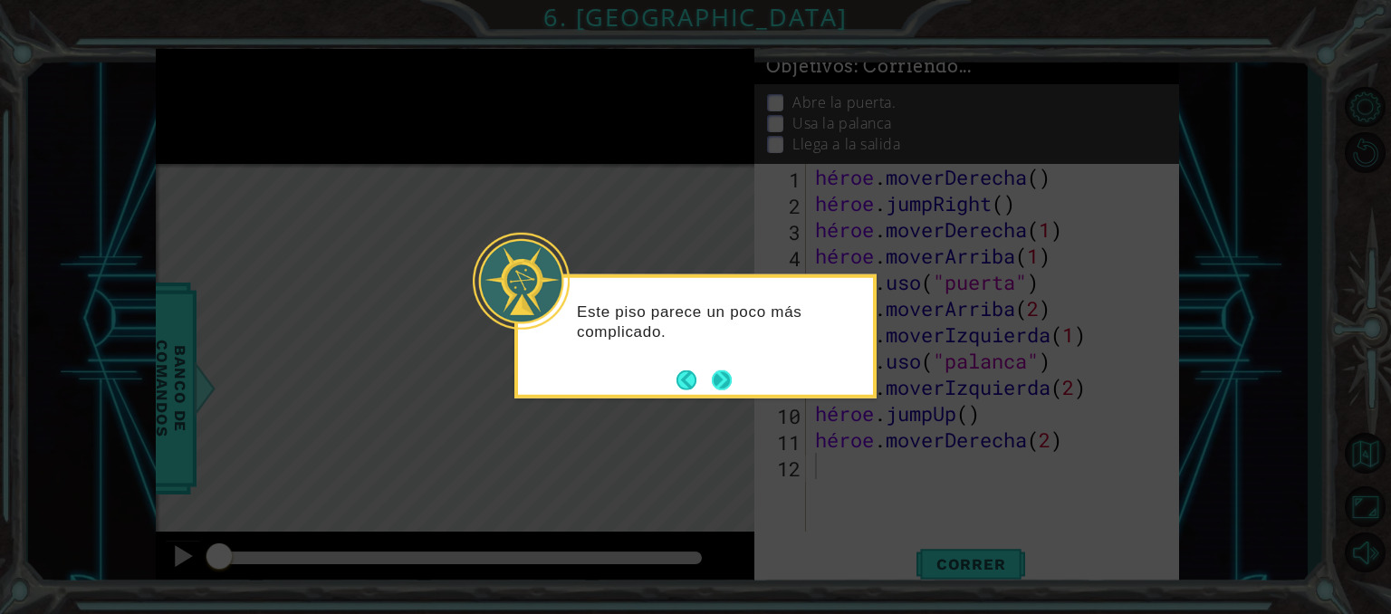
click at [729, 367] on footer at bounding box center [704, 379] width 55 height 27
click at [725, 374] on button "Próximo" at bounding box center [721, 379] width 31 height 31
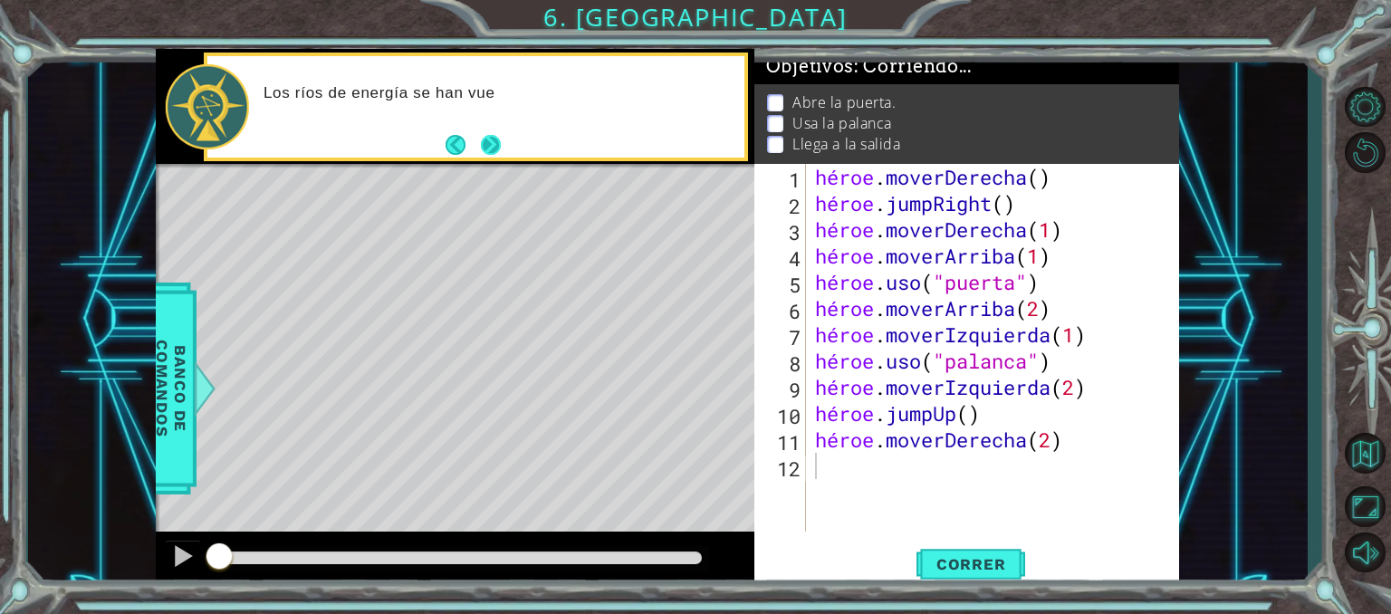
click at [490, 135] on button "Próximo" at bounding box center [491, 144] width 27 height 27
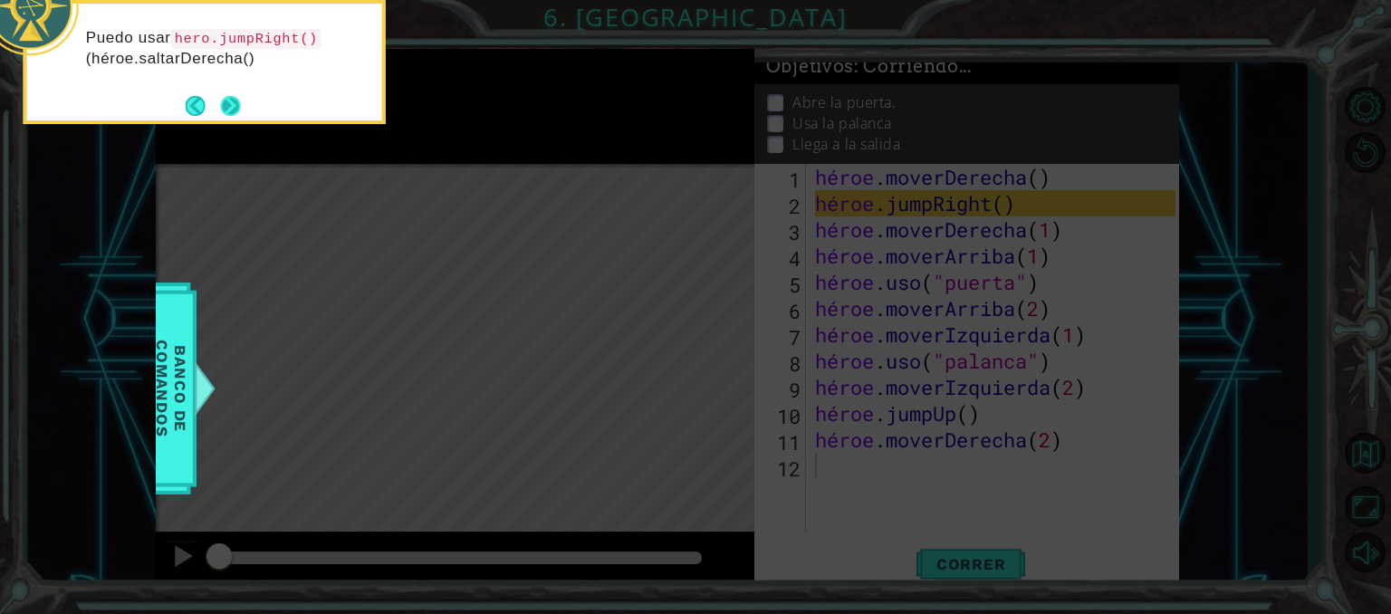
click at [239, 113] on button "Próximo" at bounding box center [230, 105] width 29 height 29
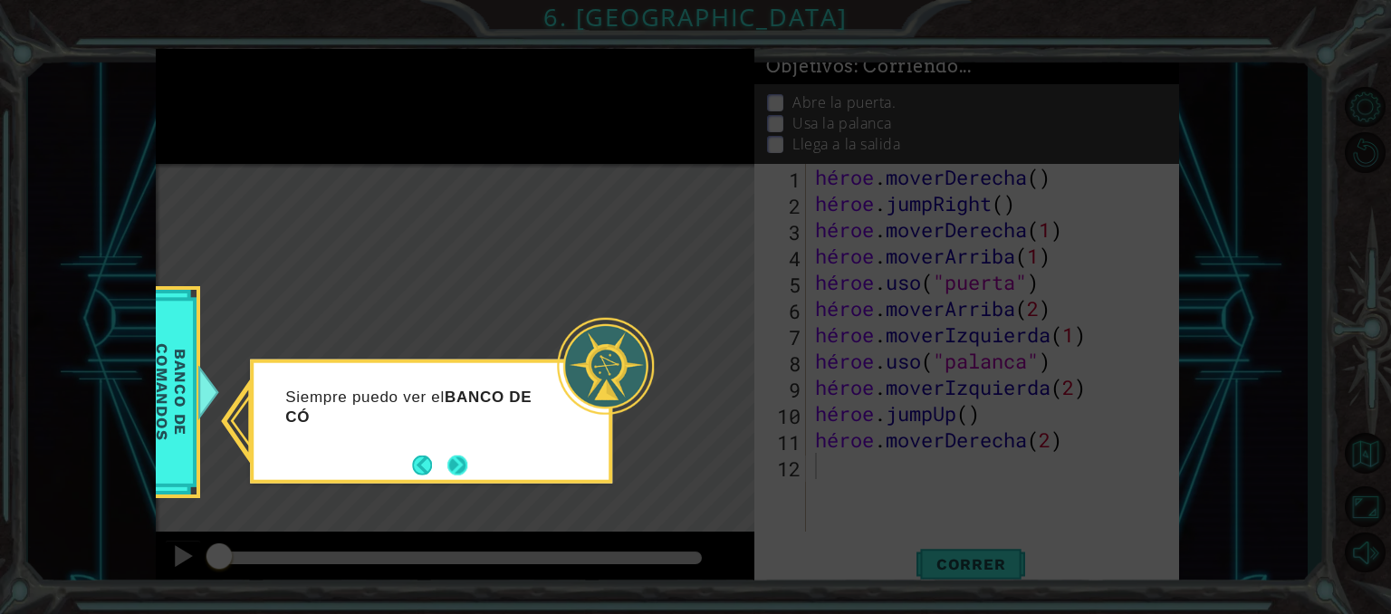
click at [450, 472] on button "Próximo" at bounding box center [457, 465] width 25 height 25
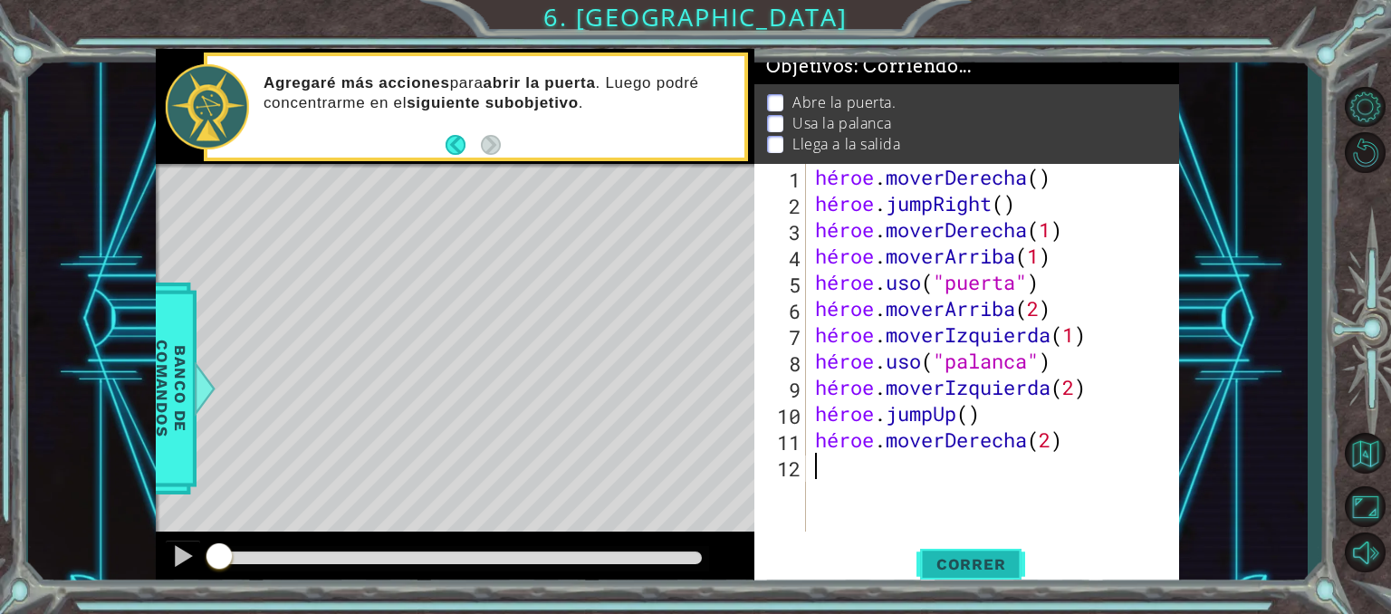
click at [963, 553] on button "Correr" at bounding box center [971, 564] width 109 height 43
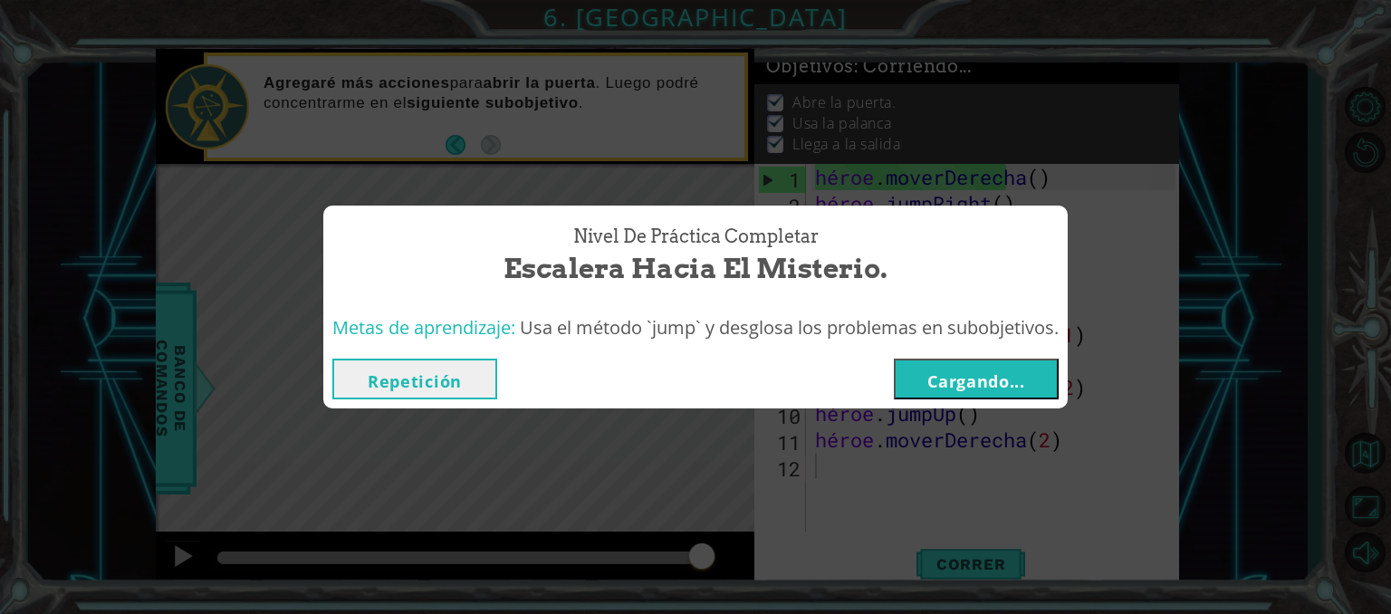
click at [987, 382] on font "Cargando..." at bounding box center [976, 381] width 98 height 22
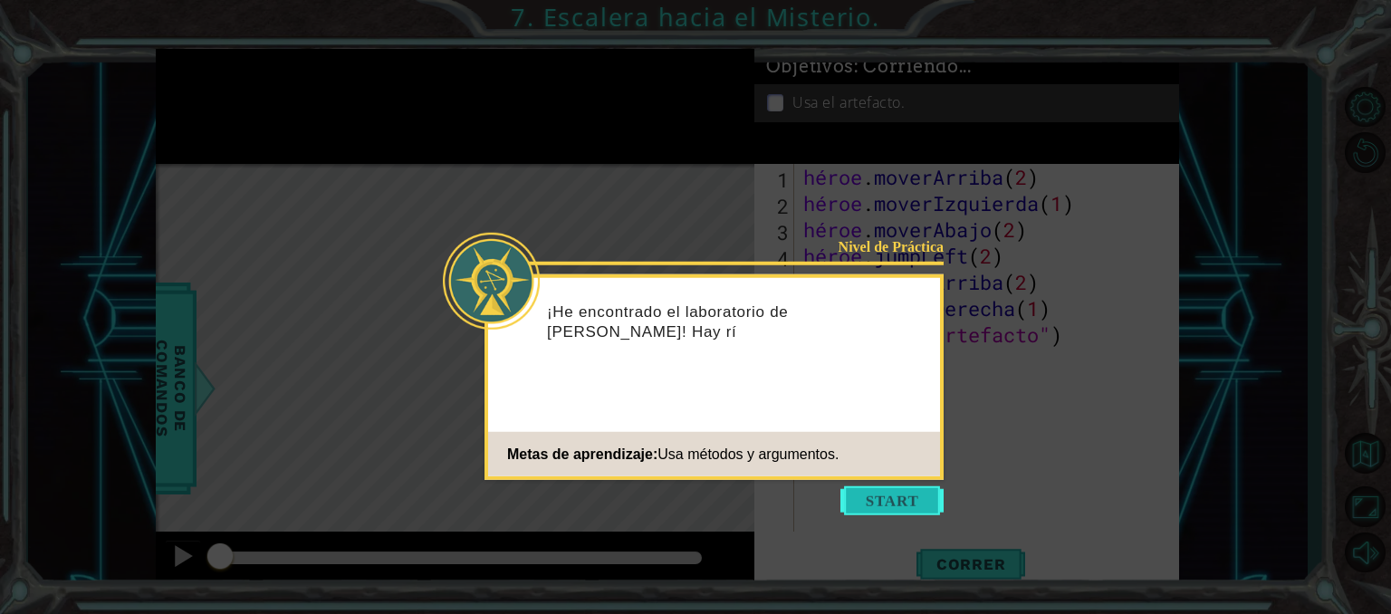
click at [906, 508] on button "Comenzar" at bounding box center [891, 500] width 103 height 29
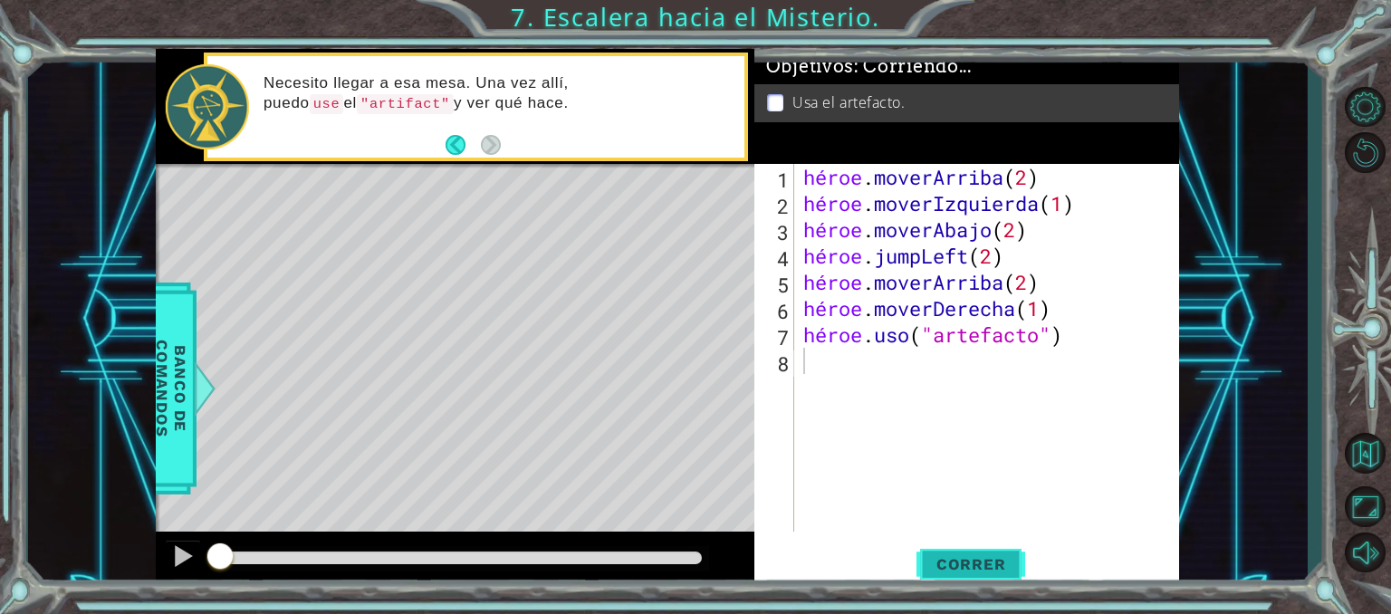
click at [965, 566] on font "Correr" at bounding box center [971, 564] width 70 height 18
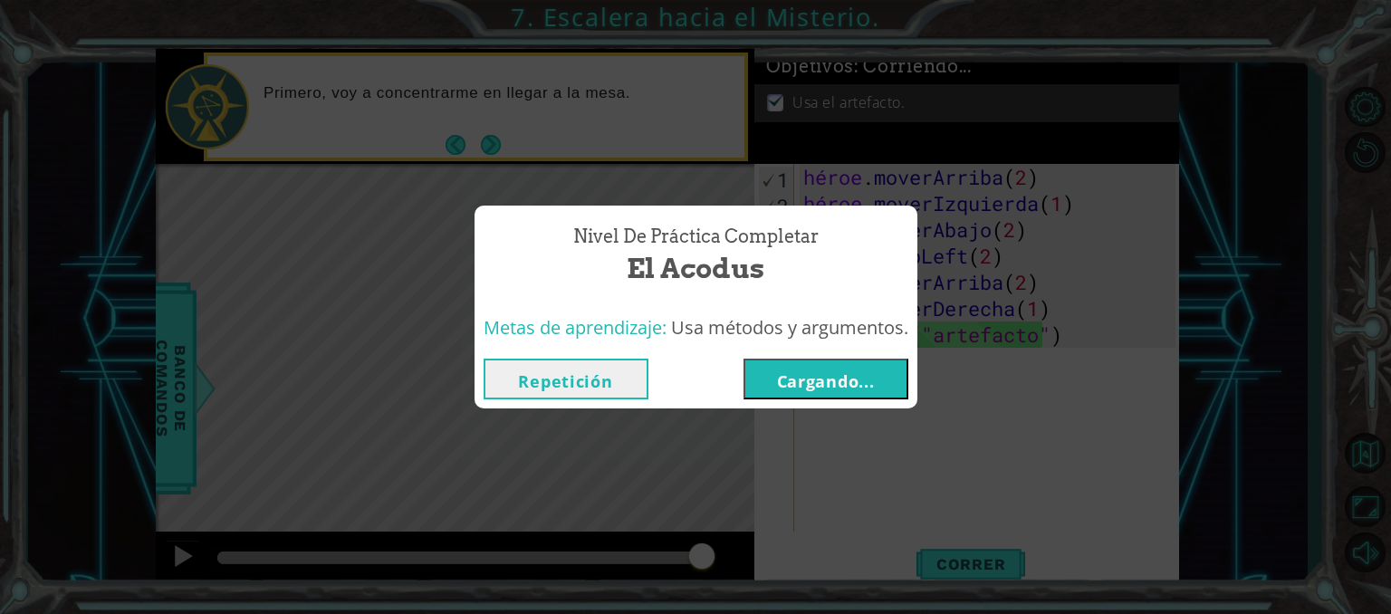
click at [851, 354] on div "Repetición Cargando..." at bounding box center [696, 379] width 443 height 59
click at [856, 365] on button "Cargando..." at bounding box center [826, 379] width 165 height 41
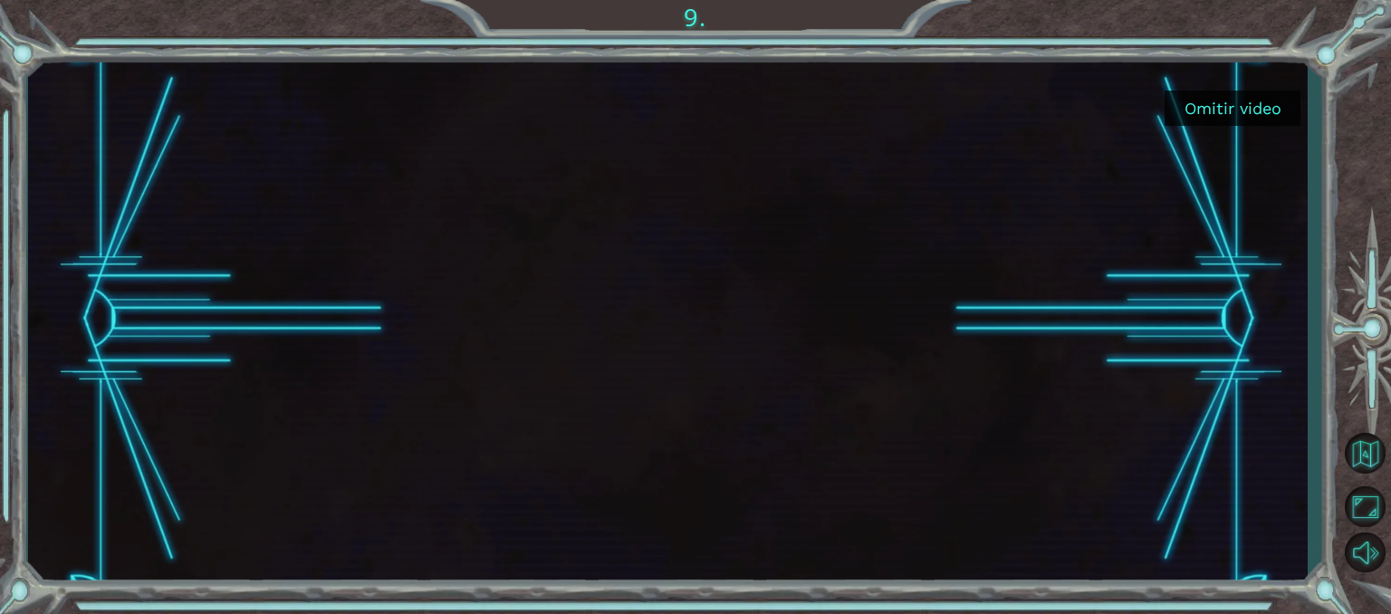
click at [1222, 103] on font "Omitir video" at bounding box center [1233, 108] width 97 height 19
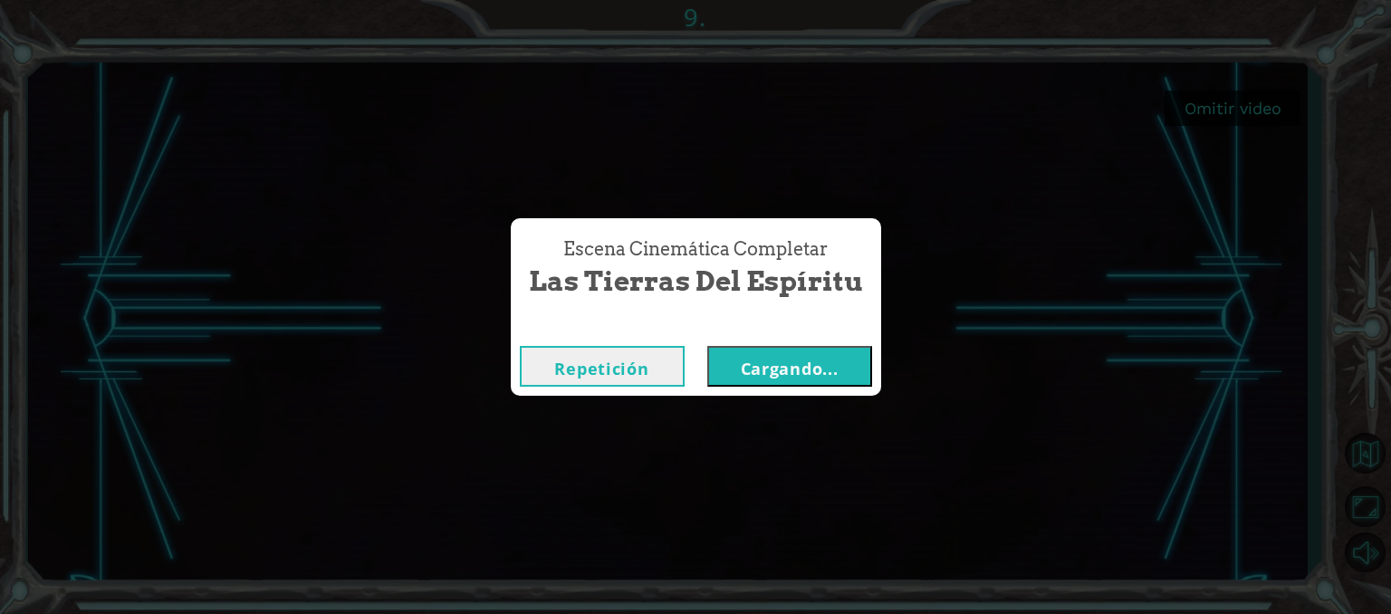
click at [835, 367] on font "Cargando..." at bounding box center [790, 369] width 98 height 22
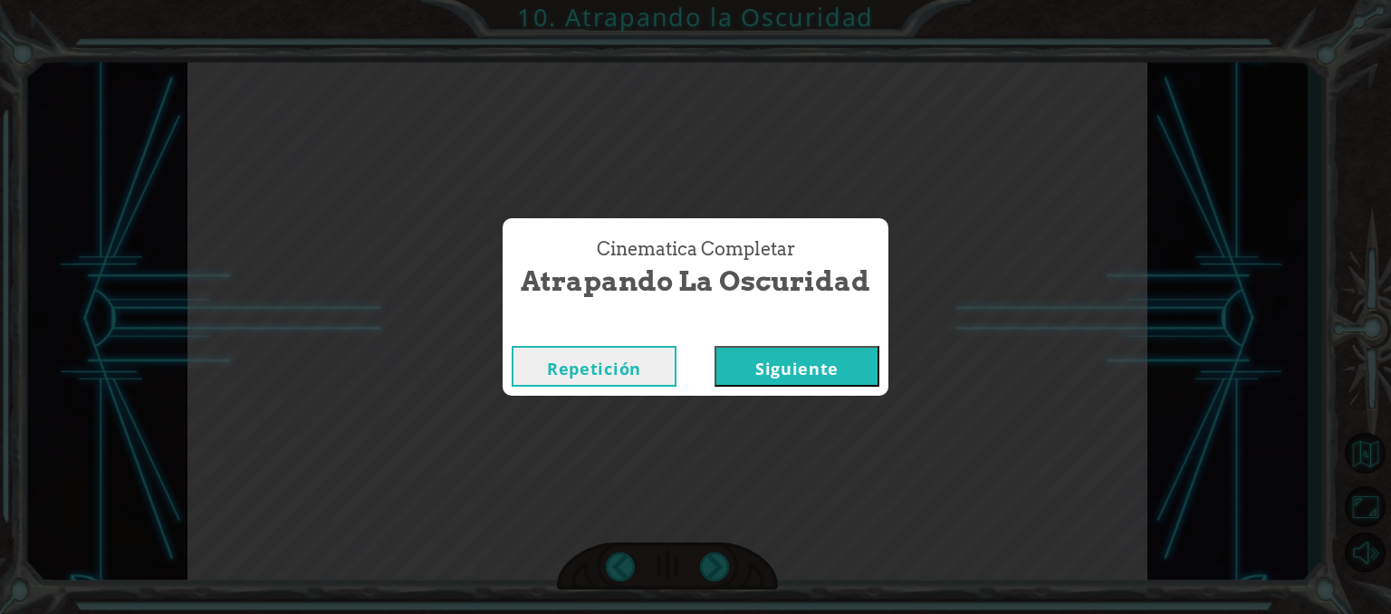
click at [782, 365] on font "Siguiente" at bounding box center [796, 369] width 83 height 22
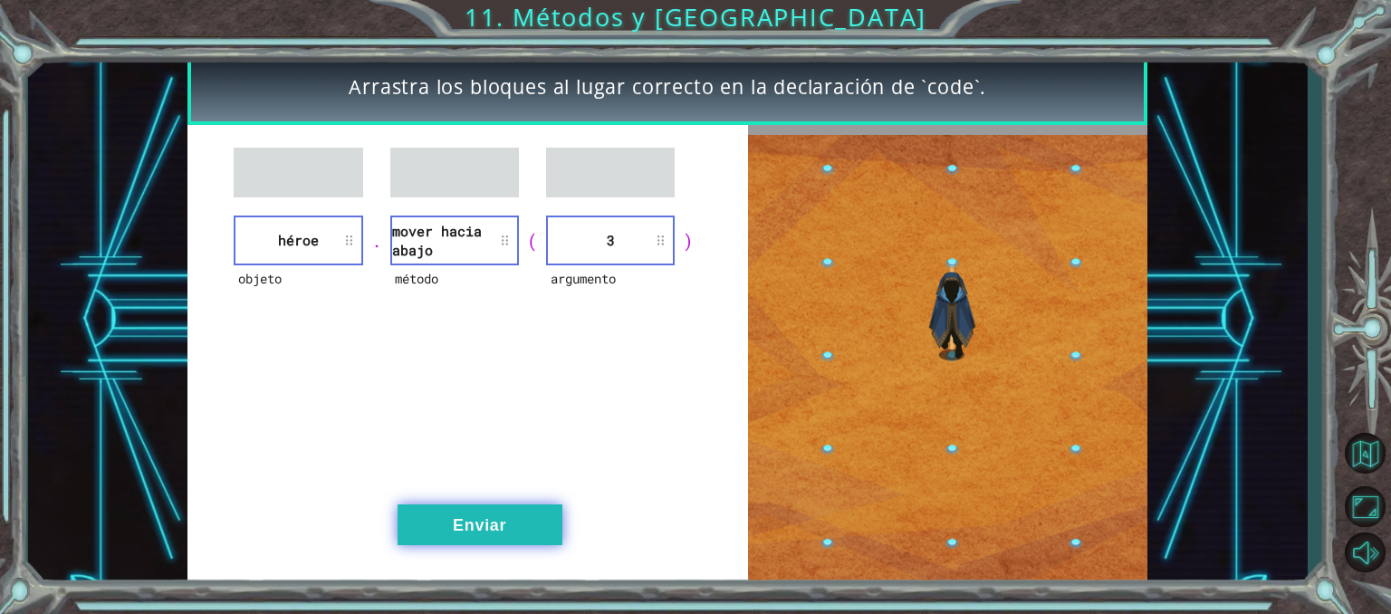
click at [487, 529] on font "Enviar" at bounding box center [479, 525] width 53 height 18
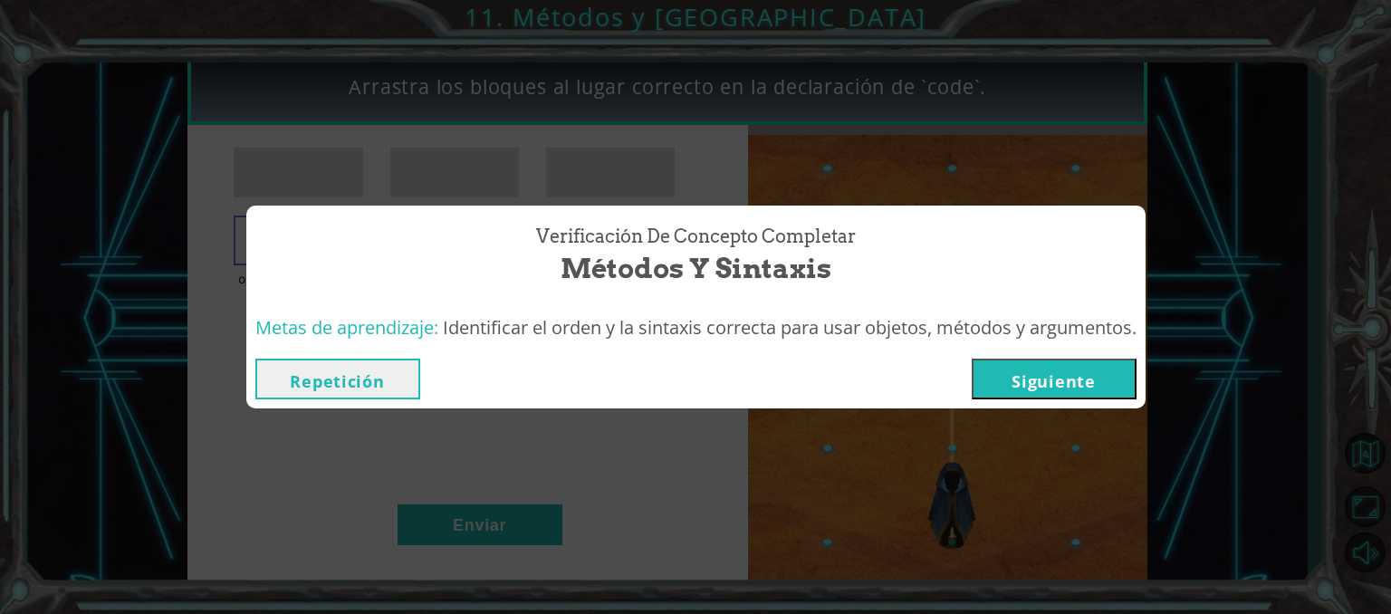
click at [1042, 368] on button "Siguiente" at bounding box center [1054, 379] width 165 height 41
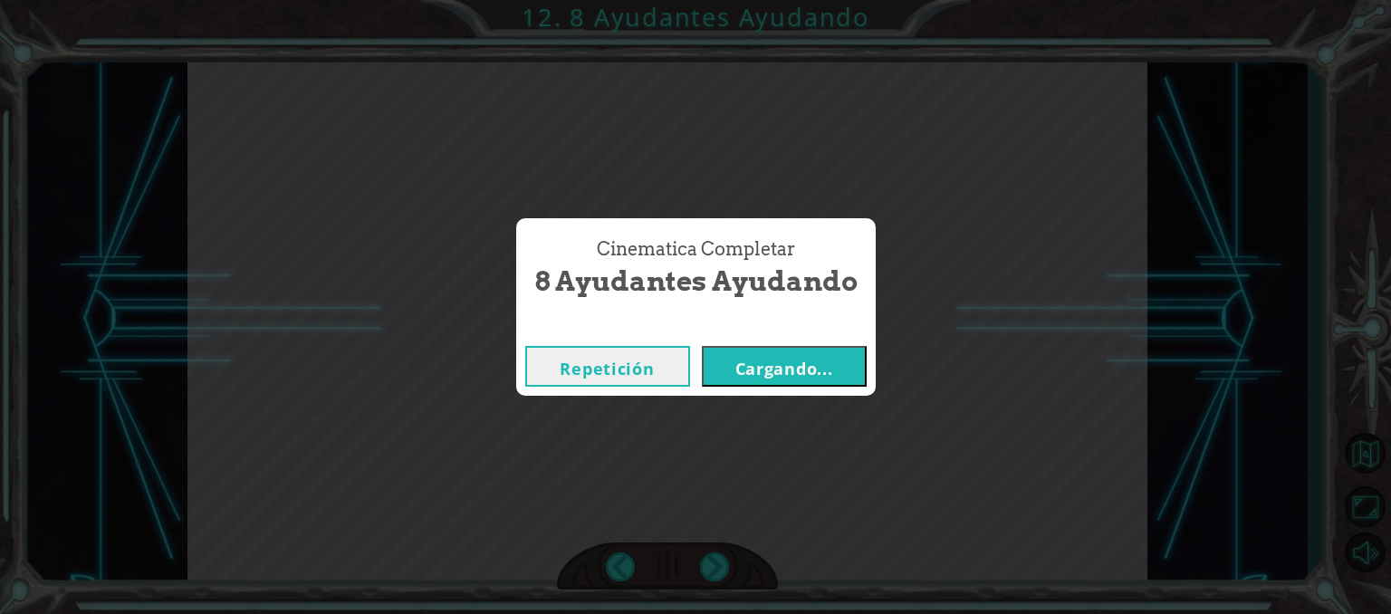
click at [746, 352] on button "Cargando..." at bounding box center [784, 366] width 165 height 41
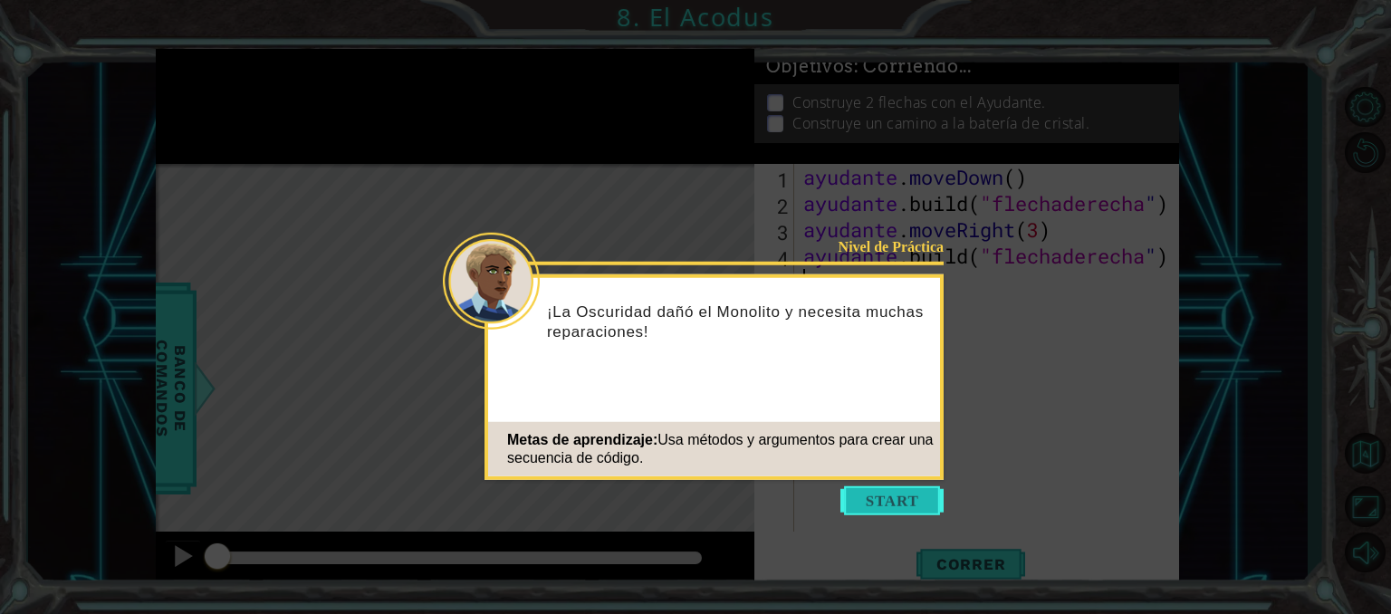
click at [906, 494] on button "Comenzar" at bounding box center [891, 500] width 103 height 29
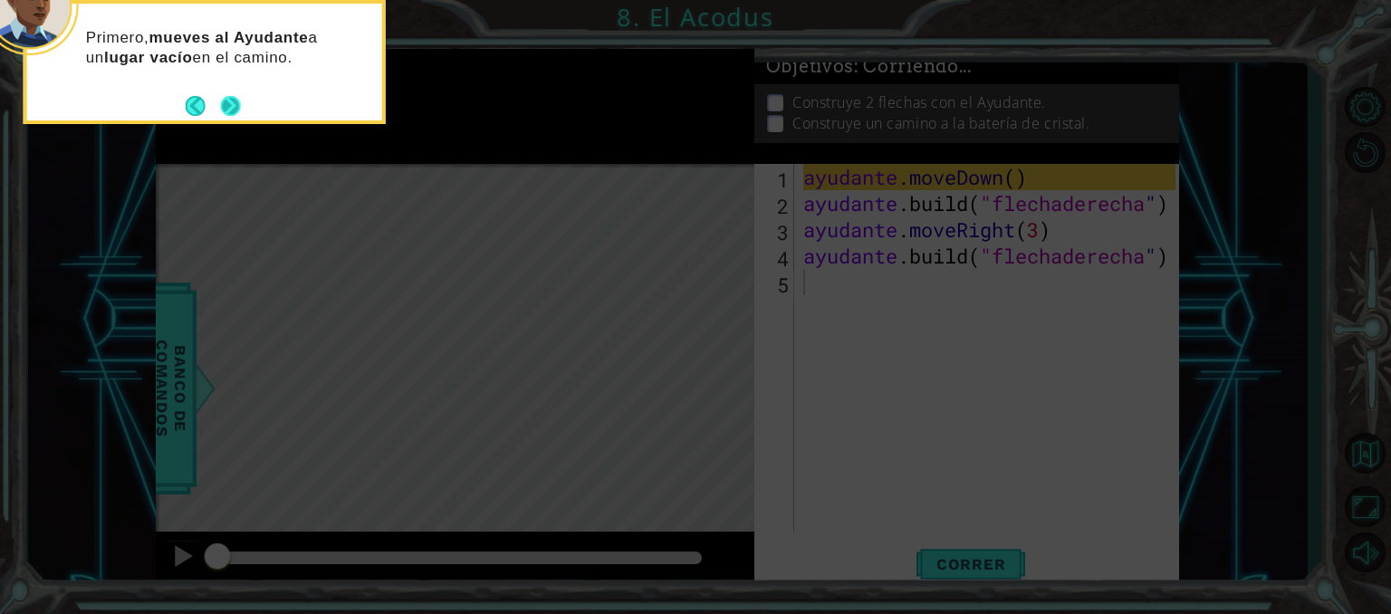
click at [228, 113] on button "Próximo" at bounding box center [230, 105] width 29 height 29
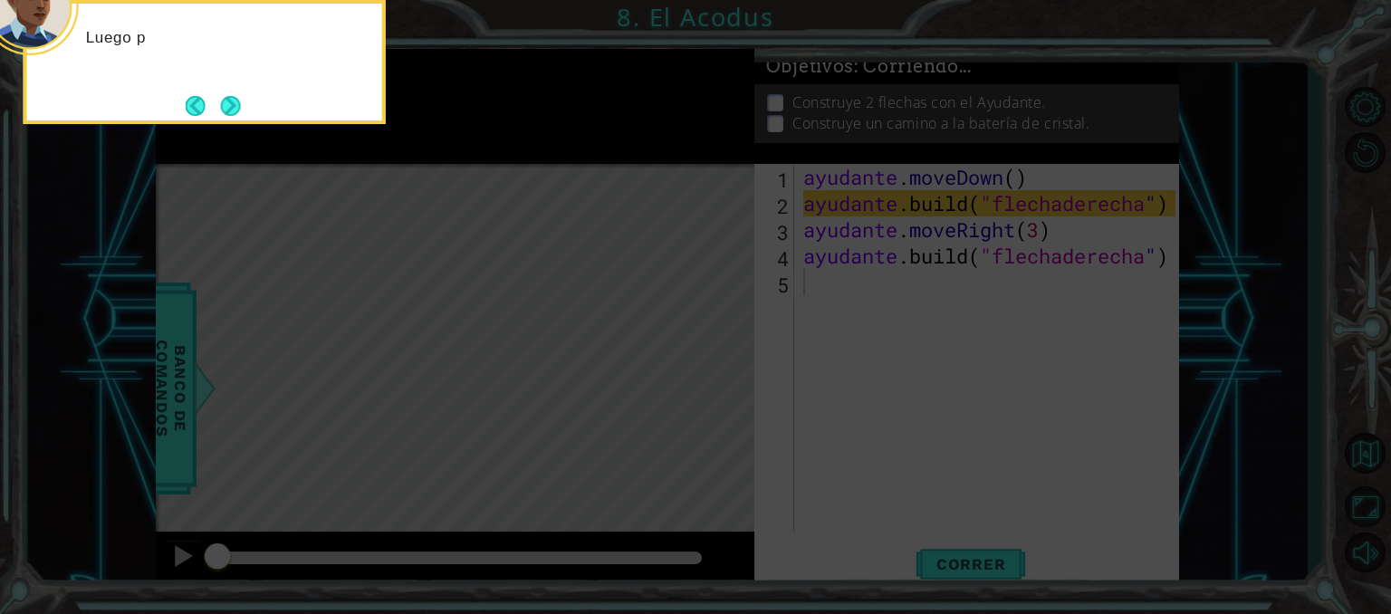
click at [228, 113] on button "Próximo" at bounding box center [231, 106] width 34 height 34
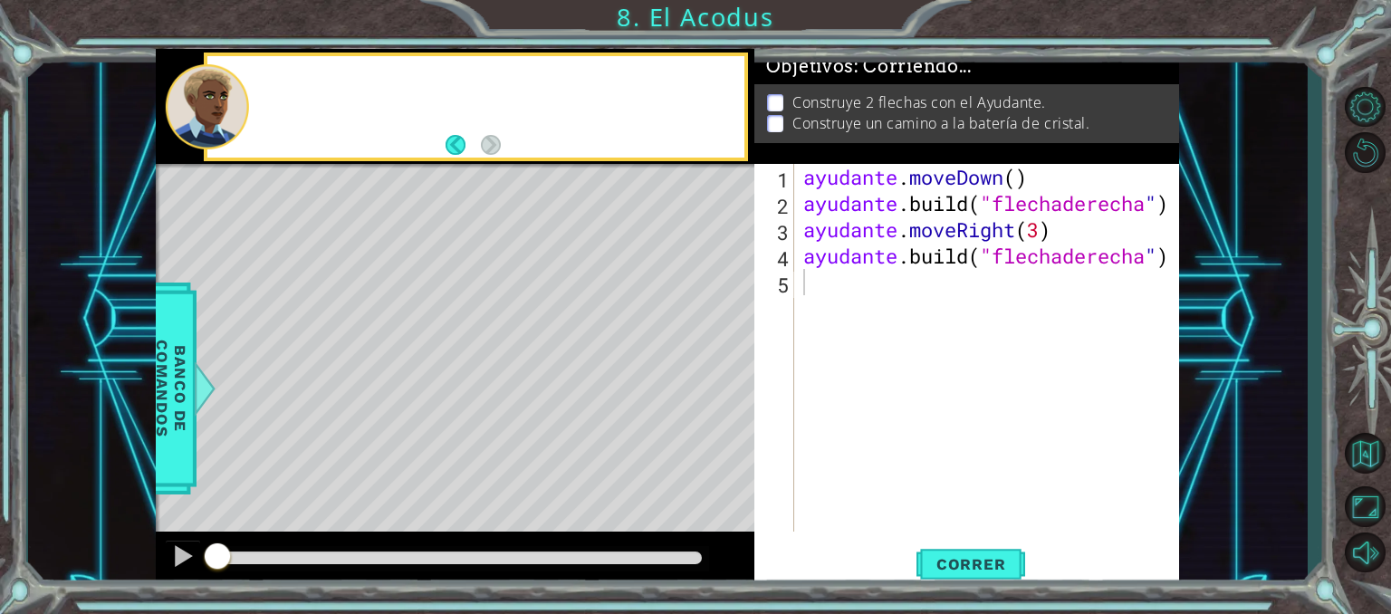
click at [228, 113] on div at bounding box center [207, 106] width 83 height 85
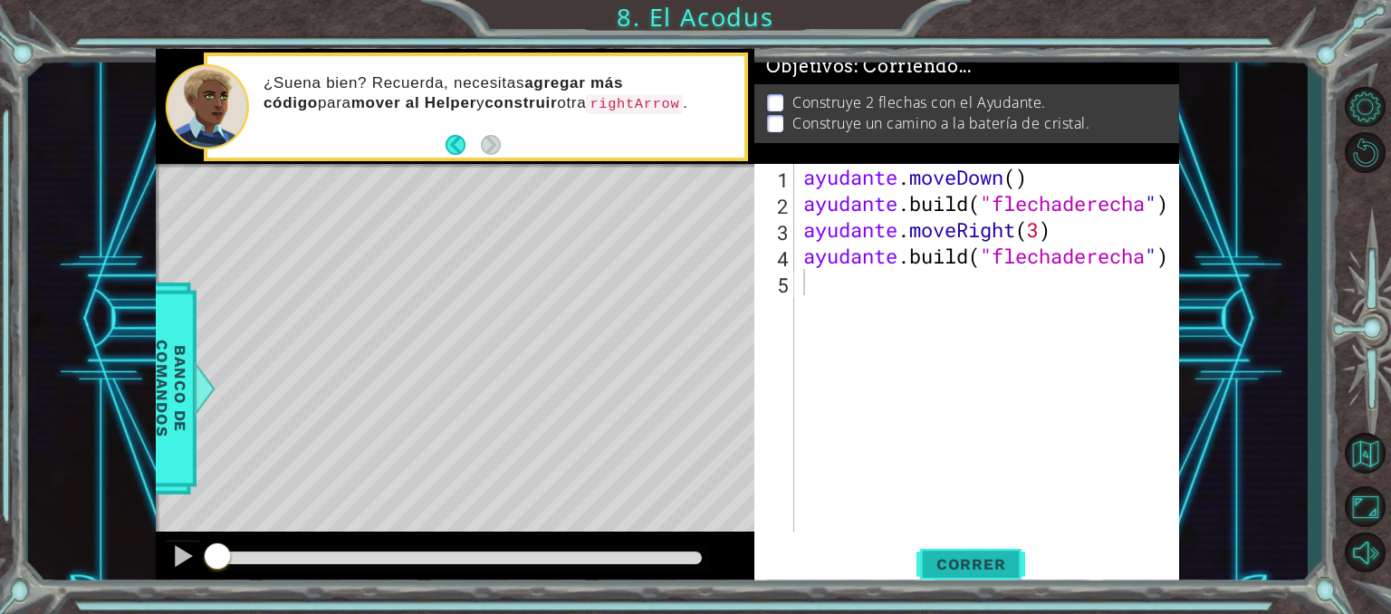
click at [1014, 552] on button "Correr" at bounding box center [971, 564] width 109 height 43
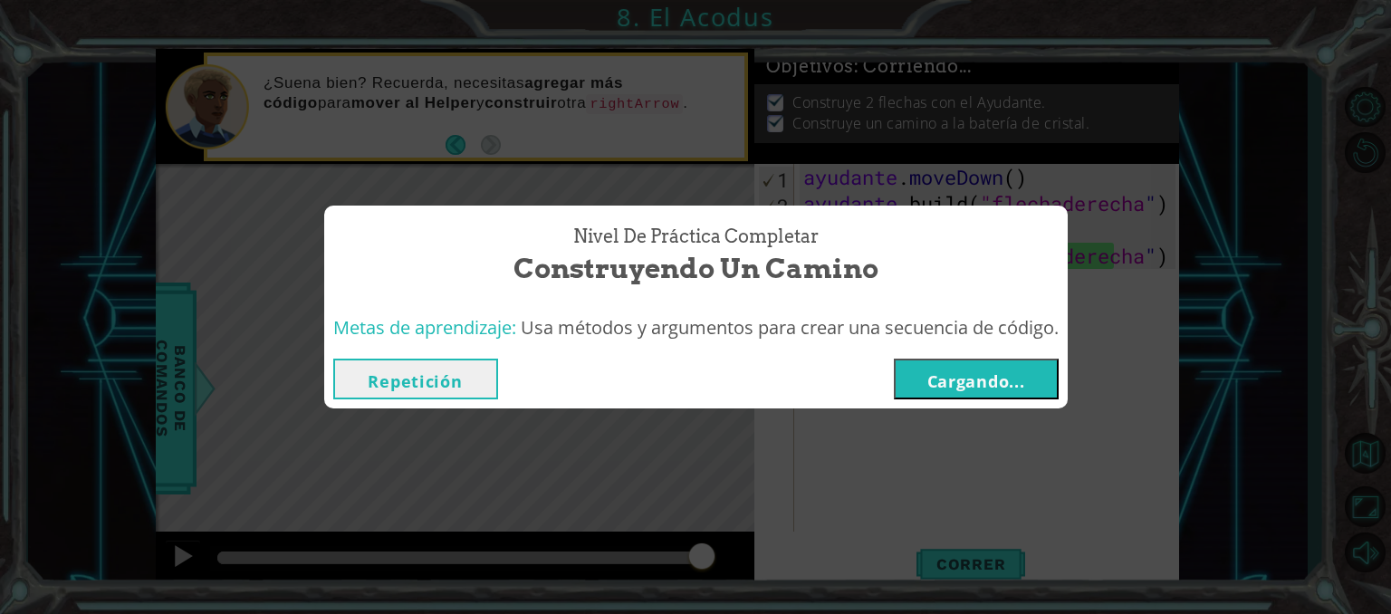
click at [1042, 360] on button "Cargando..." at bounding box center [976, 379] width 165 height 41
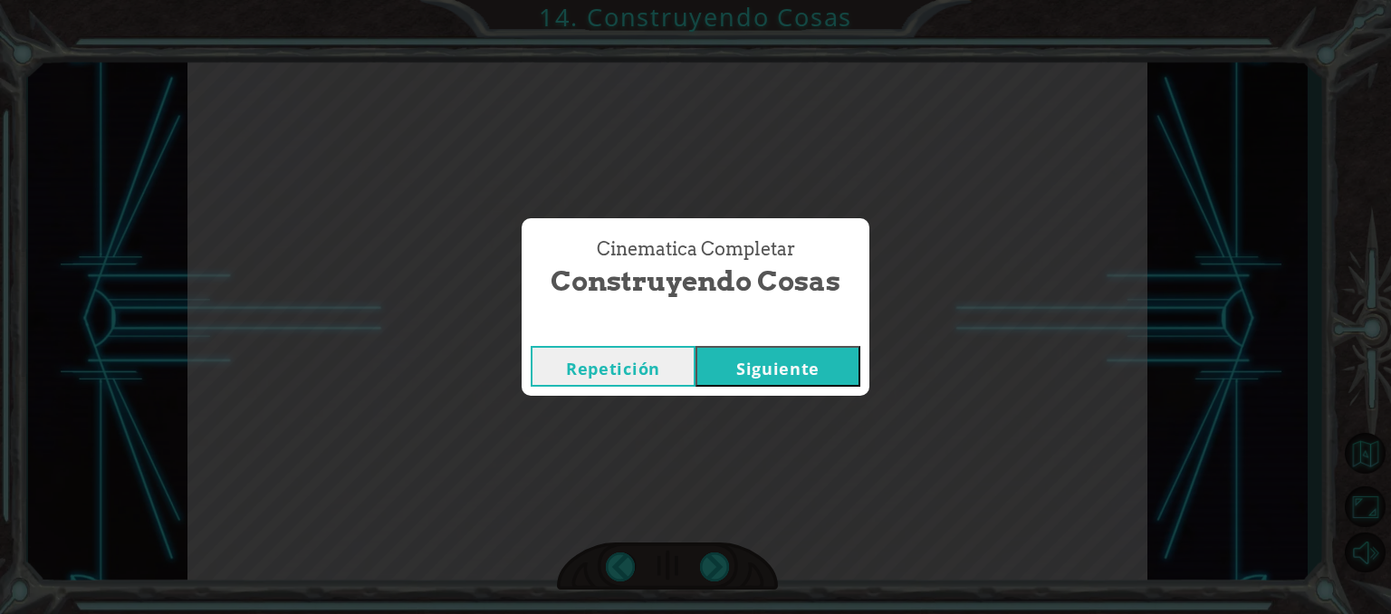
click at [797, 344] on div "Repetición [GEOGRAPHIC_DATA]" at bounding box center [696, 366] width 348 height 59
click at [804, 360] on font "Siguiente" at bounding box center [777, 369] width 83 height 22
